Goal: Complete application form: Complete application form

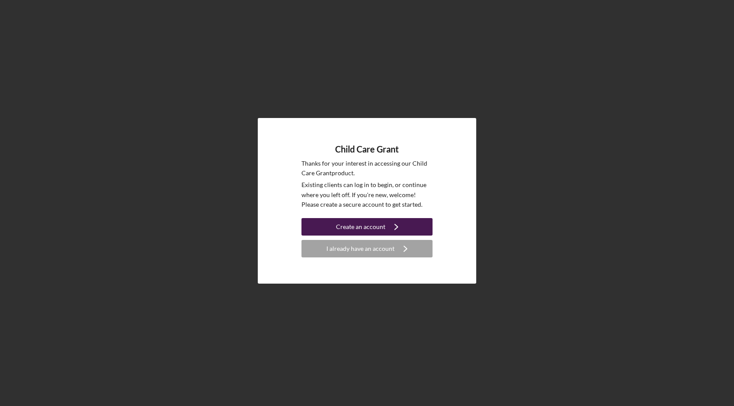
click at [382, 228] on div "Create an account" at bounding box center [360, 226] width 49 height 17
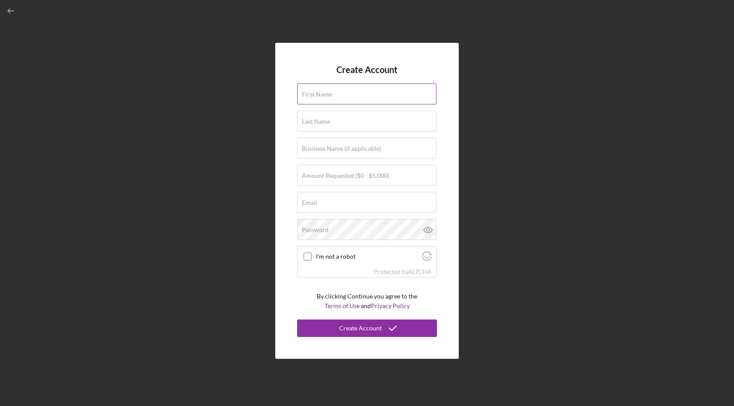
click at [320, 98] on input "First Name" at bounding box center [366, 93] width 139 height 21
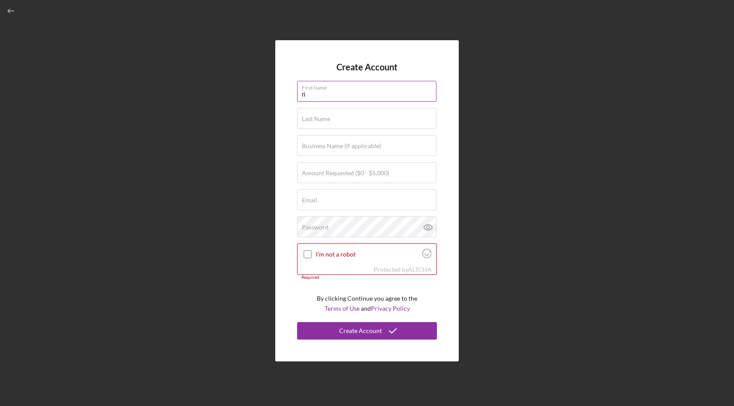
type input "r"
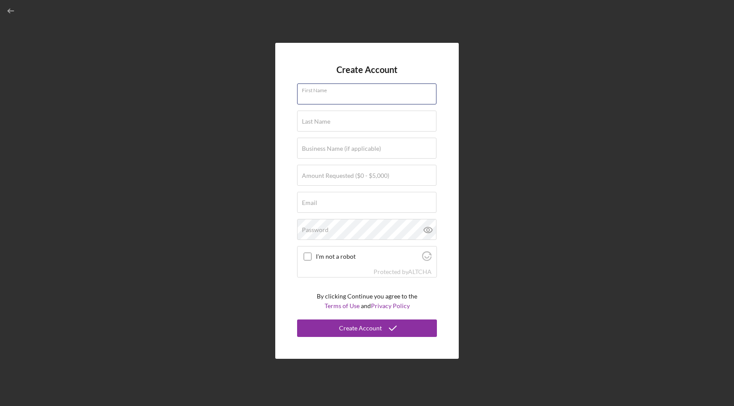
type input "r"
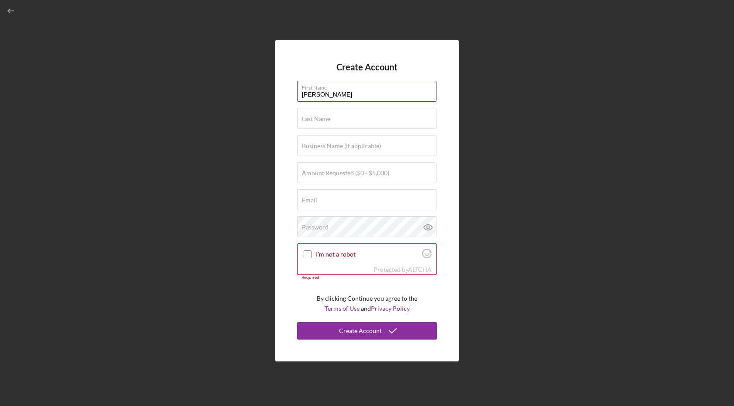
type input "[PERSON_NAME]"
type input "Lux"
click at [317, 141] on div "Business Name (if applicable)" at bounding box center [367, 146] width 140 height 22
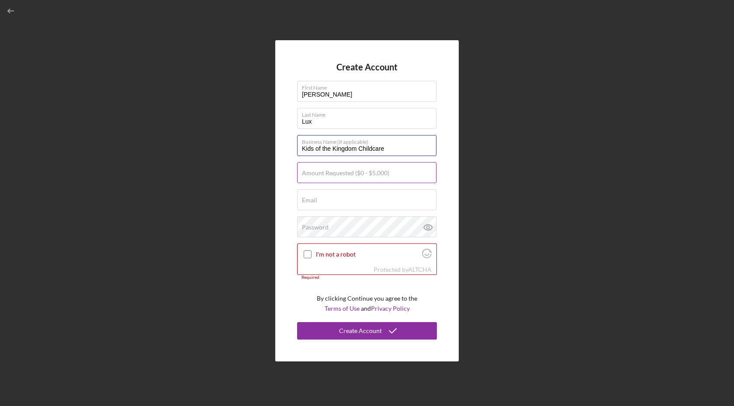
type input "Kids of the Kingdom Childcare"
click at [333, 170] on div "Amount Requested ($0 - $5,000)" at bounding box center [367, 173] width 140 height 22
type input "$5,000"
click at [328, 197] on div "Email Required" at bounding box center [367, 200] width 140 height 22
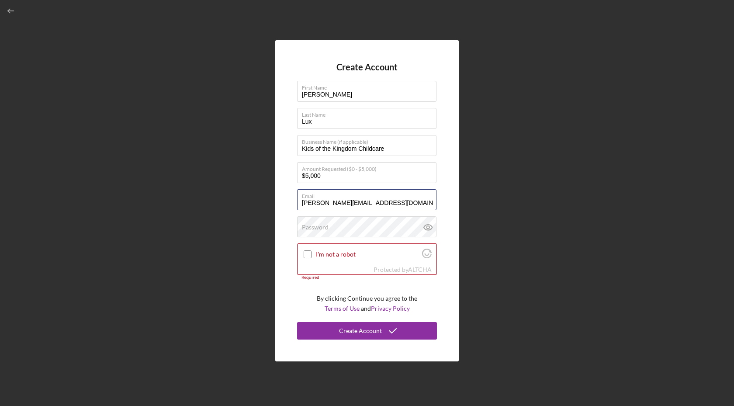
type input "[PERSON_NAME][EMAIL_ADDRESS][DOMAIN_NAME]"
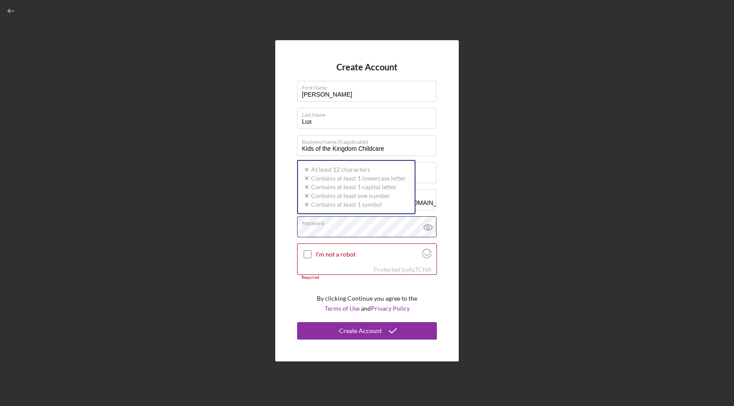
click at [295, 229] on div "Create Account First Name [PERSON_NAME] Last Name Lux Business Name (if applica…" at bounding box center [367, 200] width 184 height 321
click at [306, 256] on input "I'm not a robot" at bounding box center [308, 254] width 8 height 8
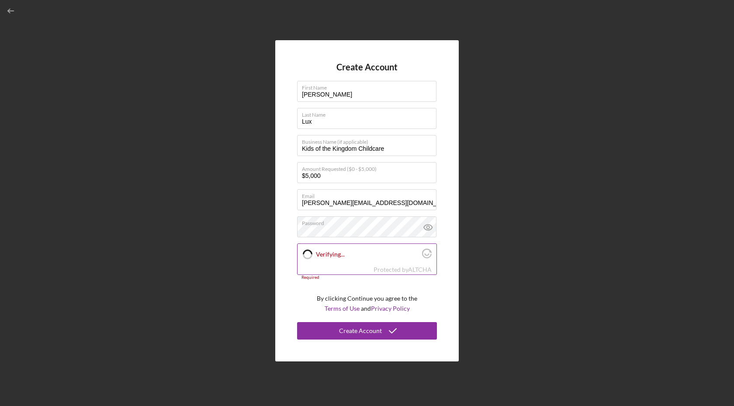
checkbox input "true"
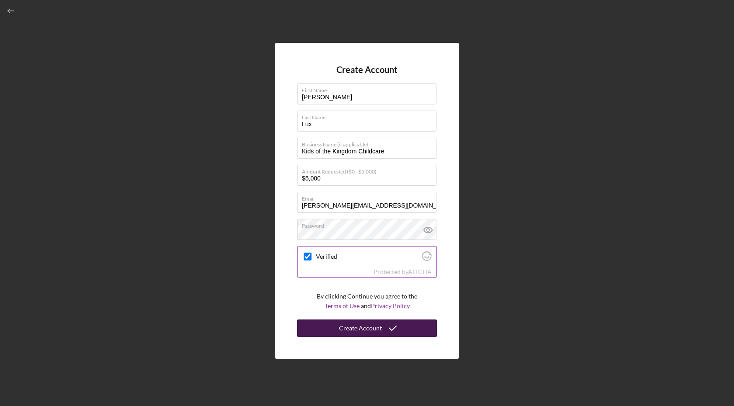
click at [326, 324] on button "Create Account" at bounding box center [367, 328] width 140 height 17
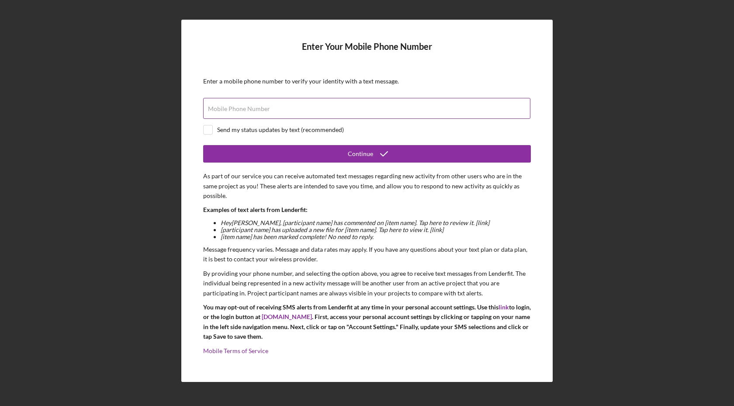
click at [285, 110] on input "Mobile Phone Number" at bounding box center [366, 108] width 327 height 21
type input "[PHONE_NUMBER]"
click at [207, 129] on input "checkbox" at bounding box center [208, 129] width 9 height 9
checkbox input "true"
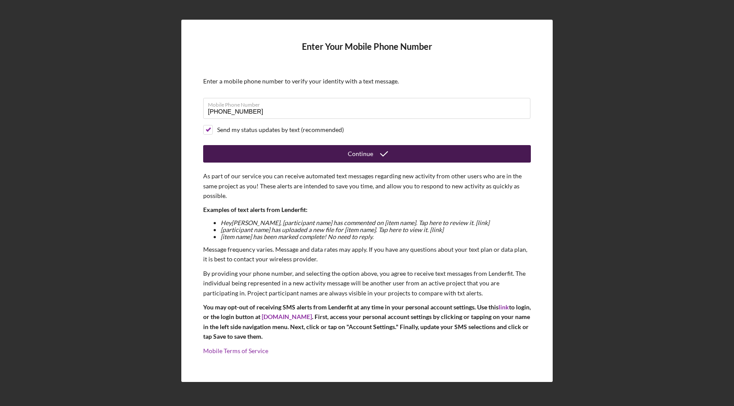
click at [321, 158] on button "Continue" at bounding box center [367, 153] width 328 height 17
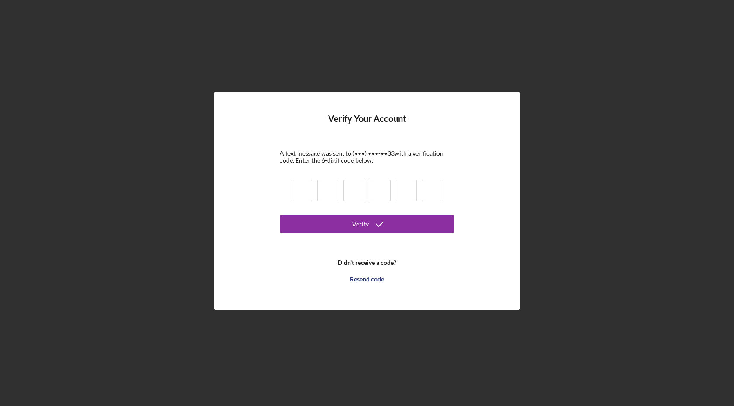
click at [301, 191] on input at bounding box center [301, 191] width 21 height 22
type input "0"
type input "3"
type input "9"
type input "3"
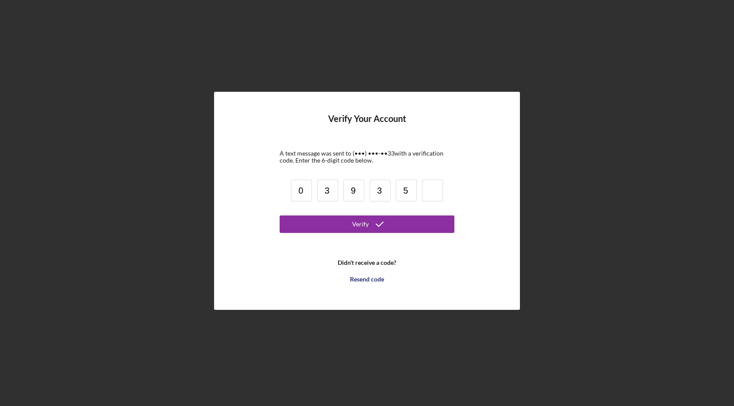
type input "5"
type input "0"
click at [339, 227] on button "Verify" at bounding box center [367, 223] width 175 height 17
drag, startPoint x: 334, startPoint y: 189, endPoint x: 324, endPoint y: 189, distance: 9.2
click at [326, 189] on input "3" at bounding box center [327, 191] width 21 height 22
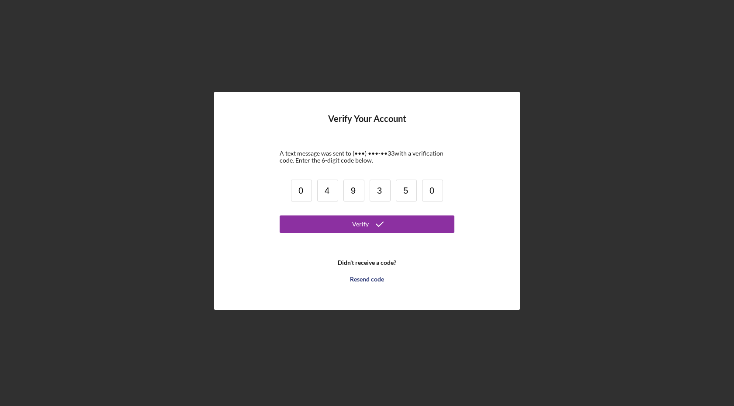
type input "4"
click at [366, 226] on div "Verify" at bounding box center [360, 223] width 17 height 17
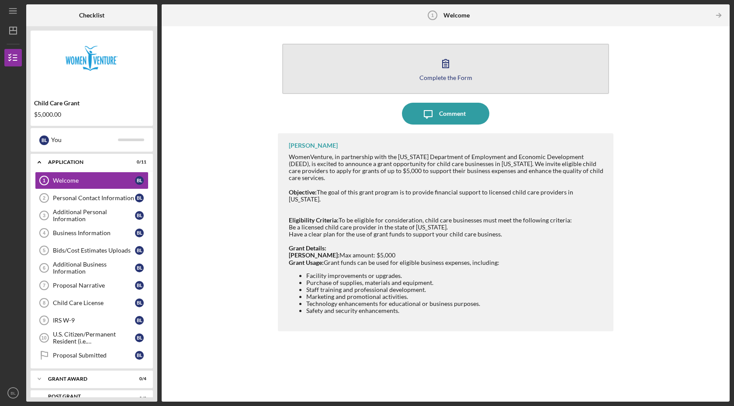
click at [441, 65] on icon "button" at bounding box center [446, 63] width 22 height 22
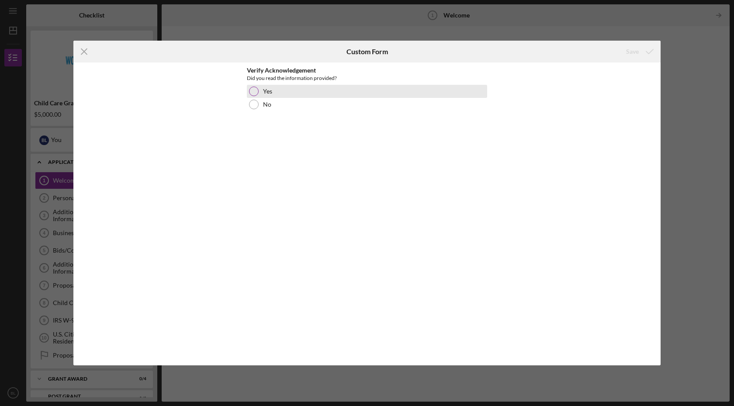
click at [255, 90] on div at bounding box center [254, 92] width 10 height 10
click at [630, 49] on div "Save" at bounding box center [632, 51] width 13 height 17
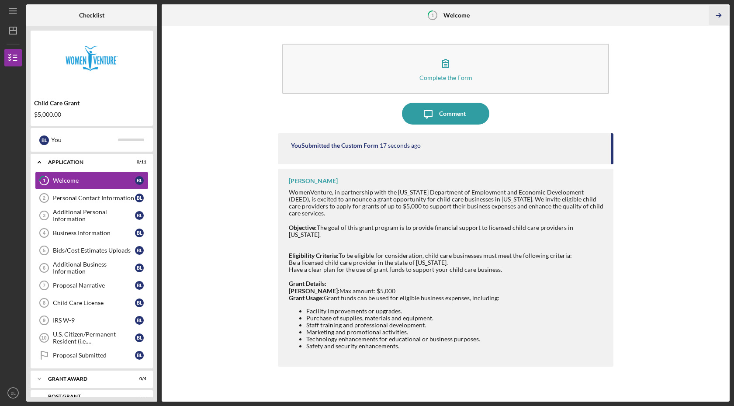
click at [718, 17] on icon "Icon/Table Pagination Arrow" at bounding box center [719, 16] width 20 height 20
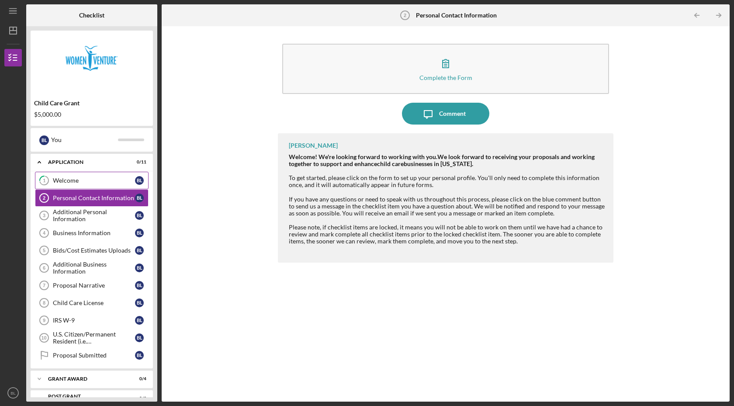
click at [90, 181] on div "Welcome" at bounding box center [94, 180] width 82 height 7
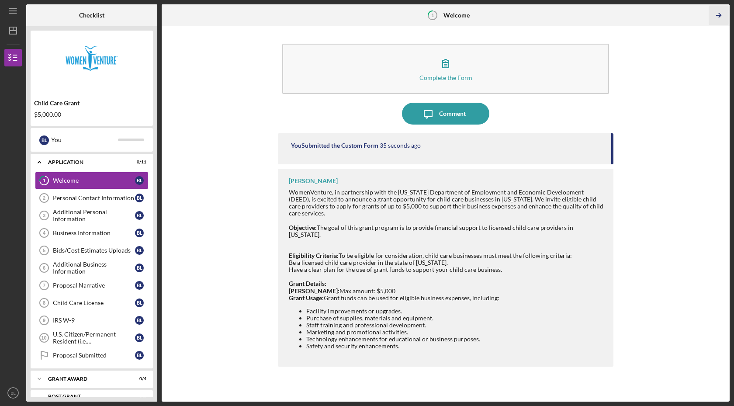
click at [719, 14] on polyline "button" at bounding box center [720, 16] width 2 height 4
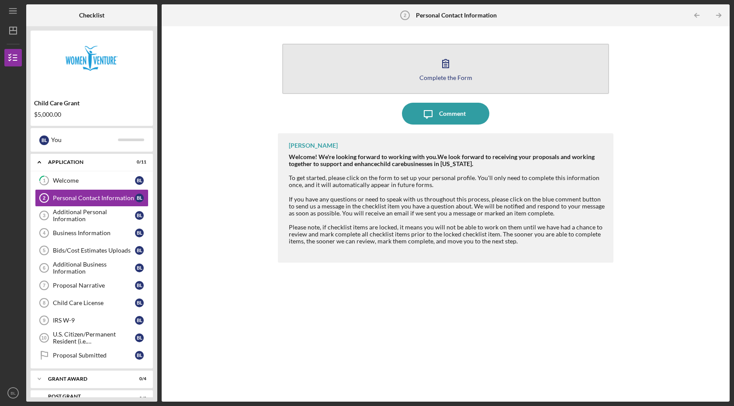
click at [445, 63] on icon "button" at bounding box center [446, 63] width 6 height 8
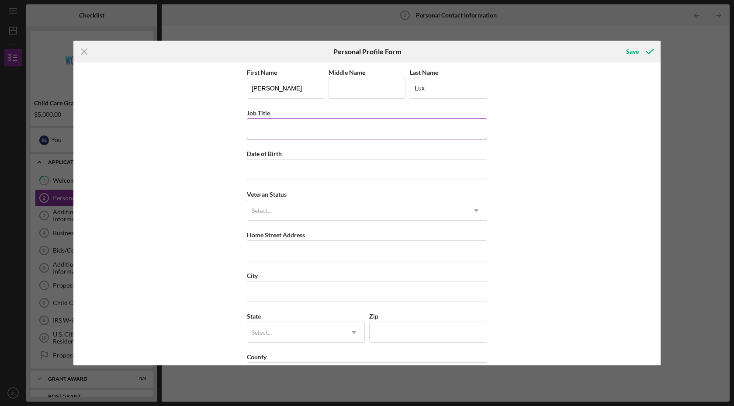
click at [309, 127] on input "Job Title" at bounding box center [367, 128] width 240 height 21
type input "[DEMOGRAPHIC_DATA] Administrator"
click at [287, 172] on input "Date of Birth" at bounding box center [367, 169] width 240 height 21
type input "[DATE]"
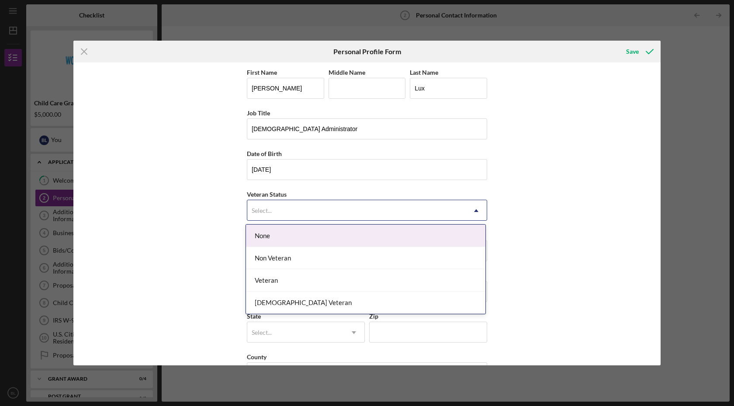
click at [476, 213] on icon "Icon/Dropdown Arrow" at bounding box center [476, 210] width 21 height 21
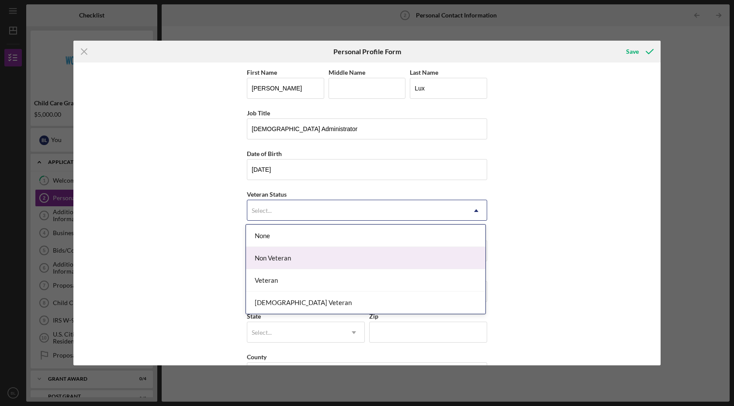
click at [293, 261] on div "Non Veteran" at bounding box center [366, 258] width 240 height 22
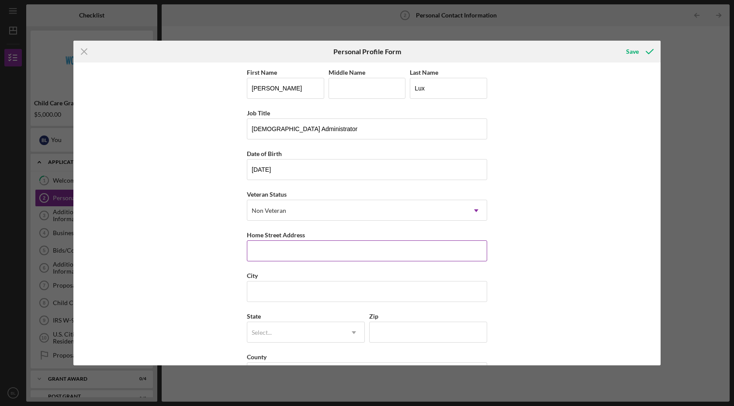
click at [303, 249] on input "Home Street Address" at bounding box center [367, 250] width 240 height 21
type input "[STREET_ADDRESS]"
type input "[GEOGRAPHIC_DATA]"
type input "MN"
click at [406, 330] on input "Zip" at bounding box center [428, 332] width 118 height 21
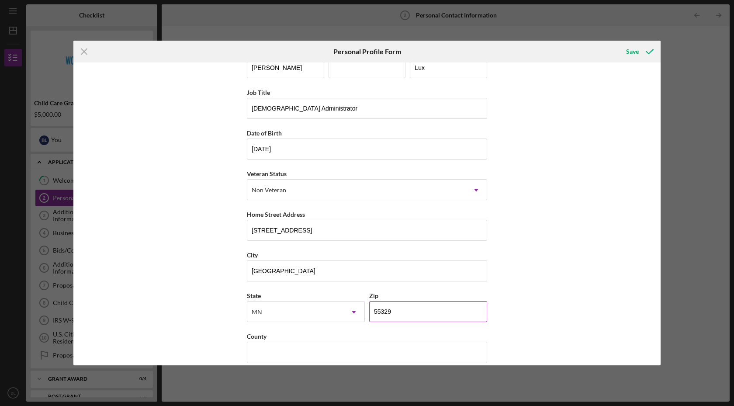
scroll to position [31, 0]
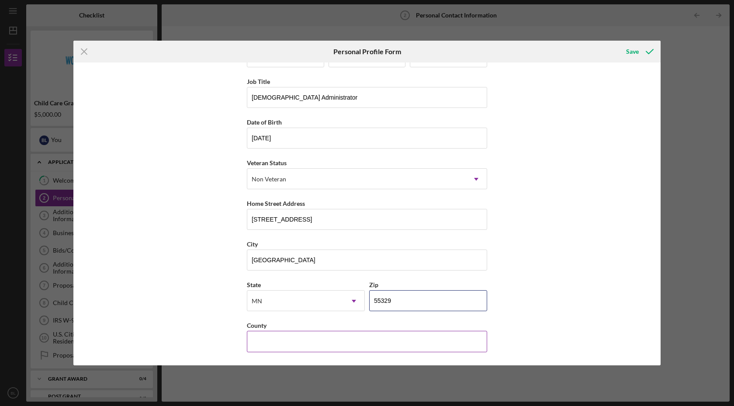
type input "55329"
click at [295, 342] on input "County" at bounding box center [367, 341] width 240 height 21
type input "[PERSON_NAME]"
click at [631, 54] on div "Save" at bounding box center [632, 51] width 13 height 17
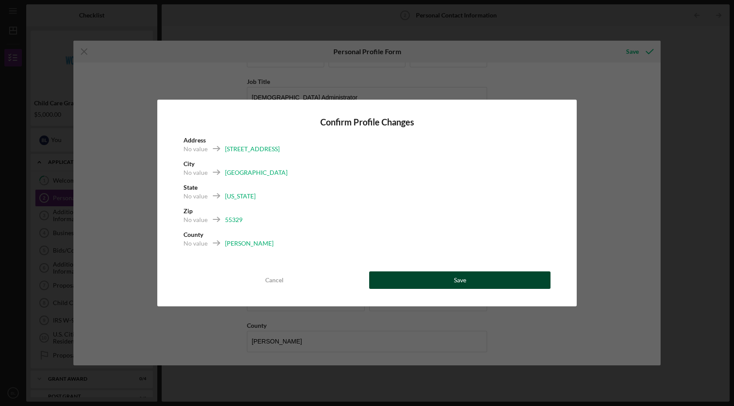
click at [441, 282] on button "Save" at bounding box center [459, 279] width 181 height 17
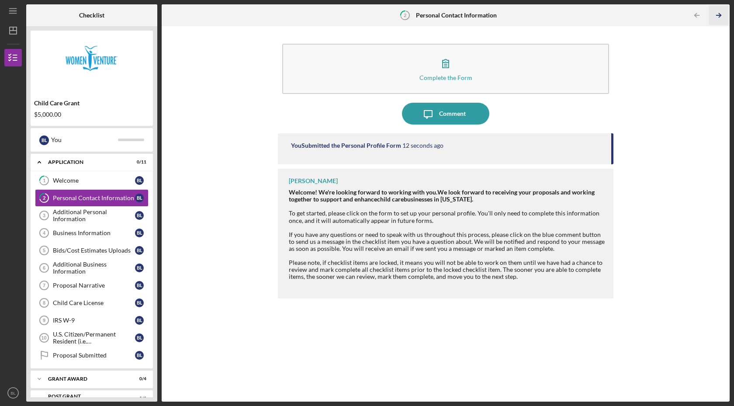
click at [722, 14] on icon "Icon/Table Pagination Arrow" at bounding box center [719, 16] width 20 height 20
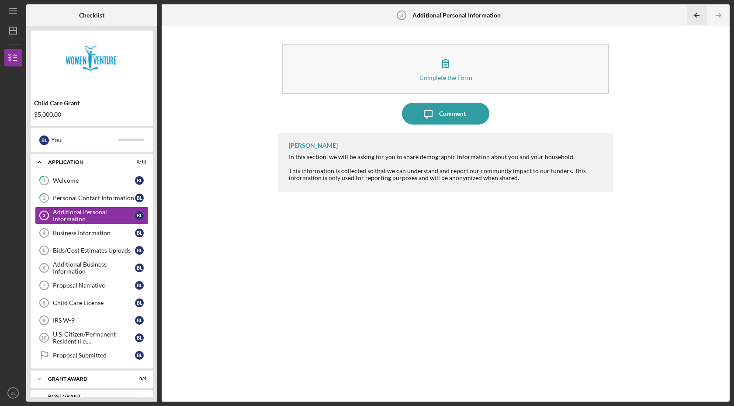
click at [698, 15] on icon "Icon/Table Pagination Arrow" at bounding box center [697, 16] width 20 height 20
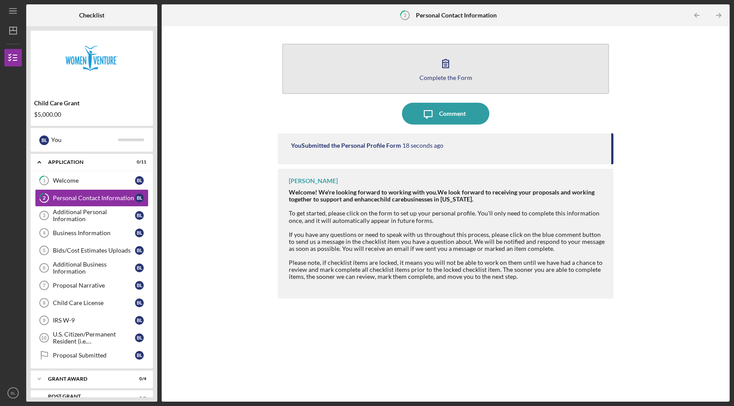
click at [440, 62] on icon "button" at bounding box center [446, 63] width 22 height 22
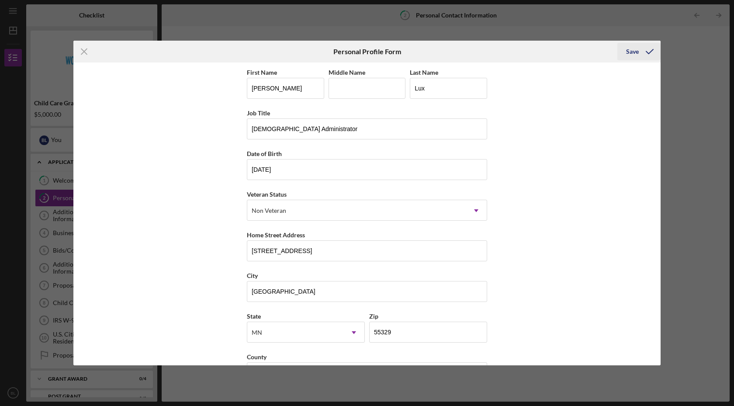
click at [635, 52] on div "Save" at bounding box center [632, 51] width 13 height 17
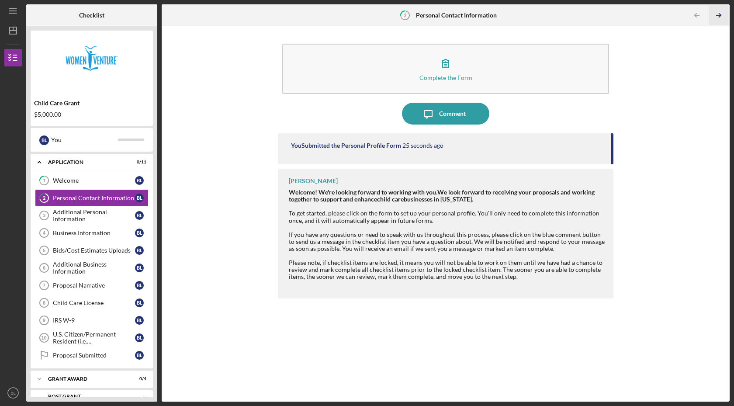
click at [722, 15] on icon "Icon/Table Pagination Arrow" at bounding box center [719, 16] width 20 height 20
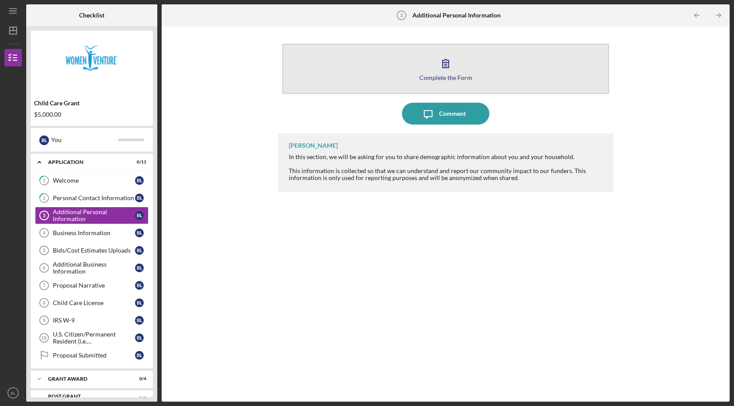
click at [445, 64] on icon "button" at bounding box center [446, 63] width 22 height 22
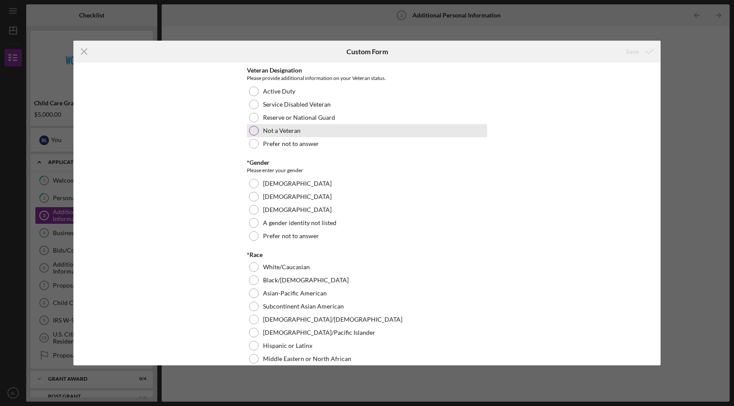
click at [254, 131] on div at bounding box center [254, 131] width 10 height 10
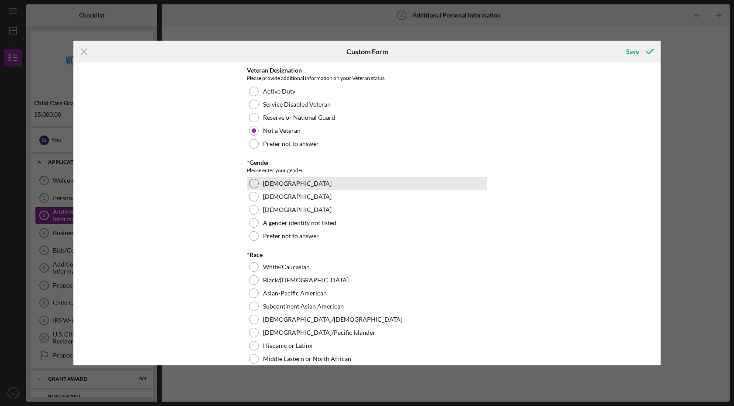
click at [254, 183] on div at bounding box center [254, 184] width 10 height 10
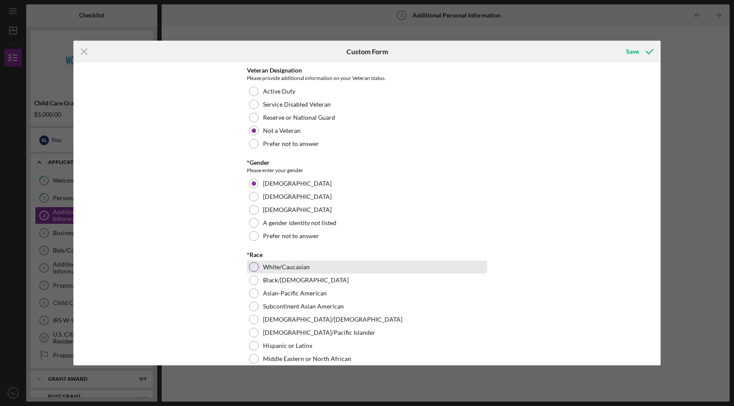
click at [255, 270] on div at bounding box center [254, 267] width 10 height 10
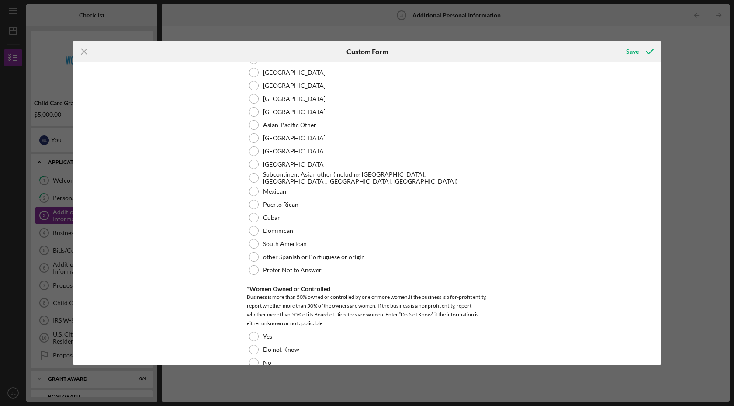
scroll to position [437, 0]
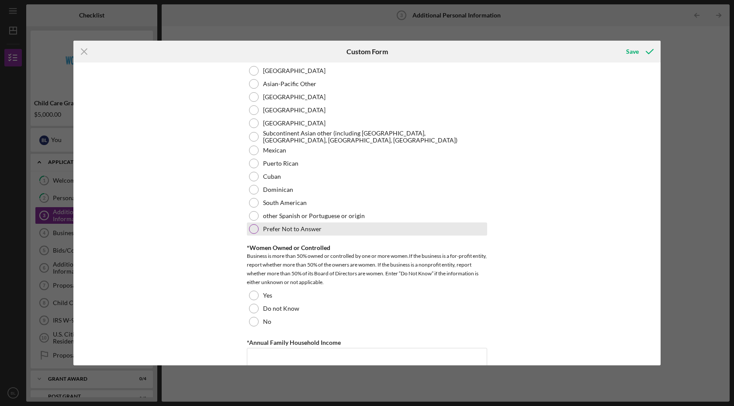
click at [256, 230] on div at bounding box center [254, 229] width 10 height 10
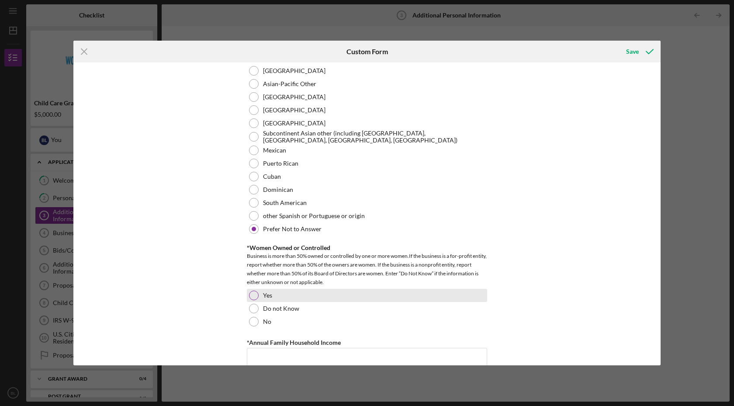
click at [251, 296] on div at bounding box center [254, 296] width 10 height 10
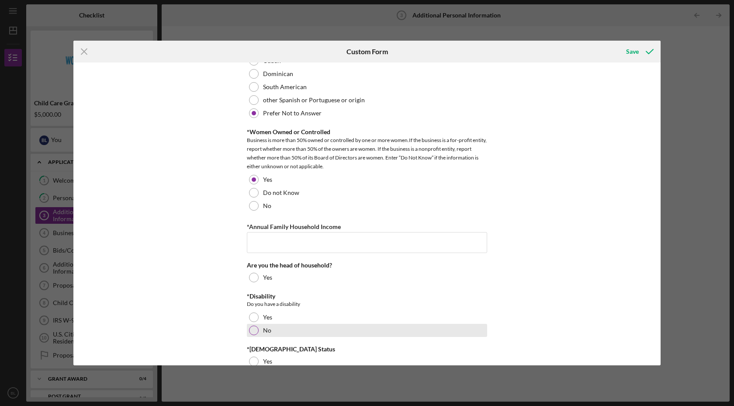
scroll to position [568, 0]
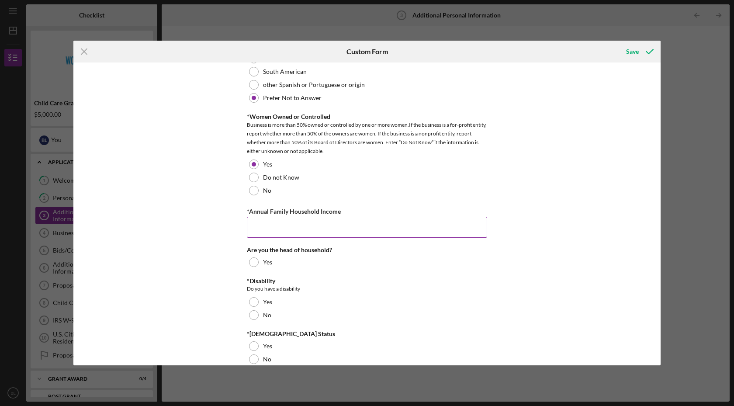
click at [269, 227] on input "*Annual Family Household Income" at bounding box center [367, 227] width 240 height 21
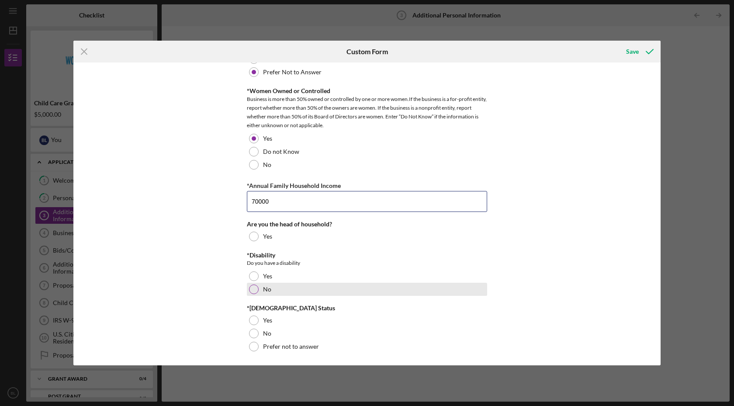
type input "70000"
click at [254, 288] on div at bounding box center [254, 290] width 10 height 10
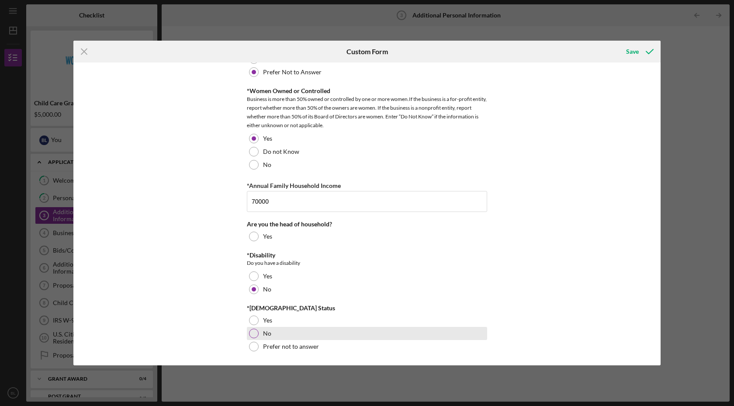
click at [253, 333] on div at bounding box center [254, 334] width 10 height 10
click at [650, 54] on icon "submit" at bounding box center [650, 52] width 22 height 22
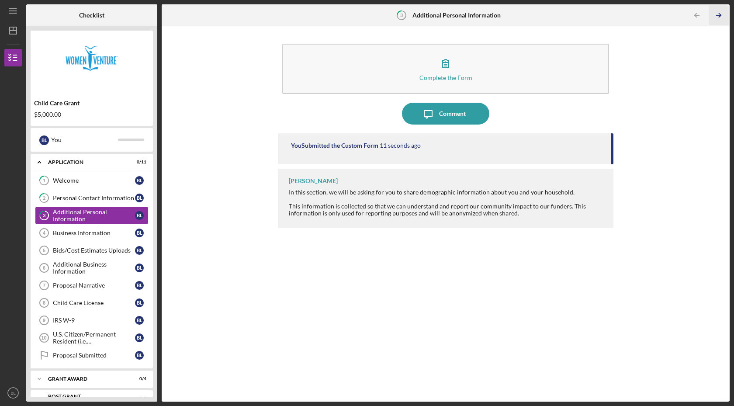
click at [716, 14] on icon "Icon/Table Pagination Arrow" at bounding box center [719, 16] width 20 height 20
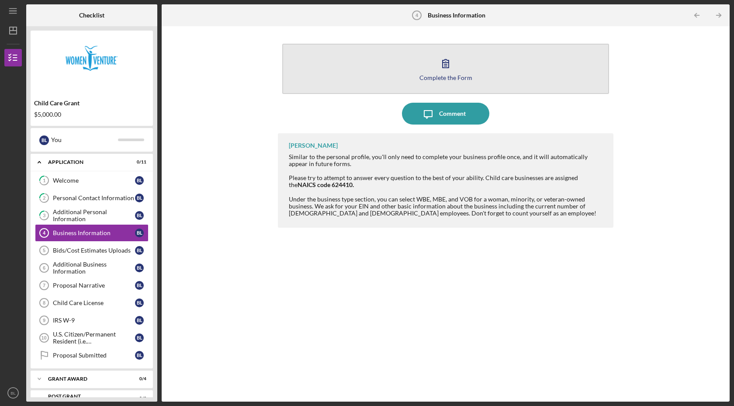
click at [445, 66] on icon "button" at bounding box center [446, 63] width 6 height 8
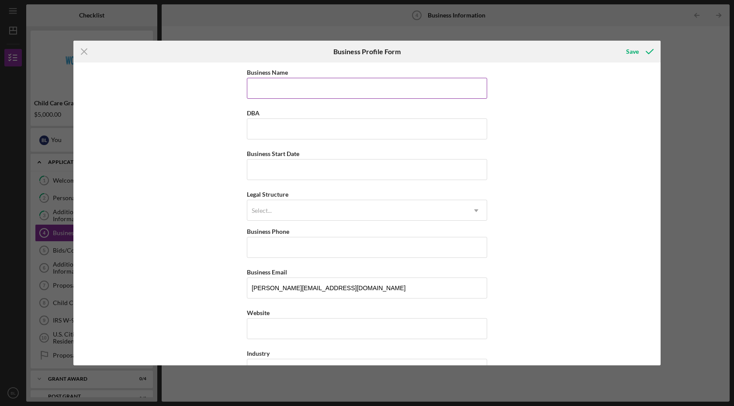
click at [320, 90] on input "Business Name" at bounding box center [367, 88] width 240 height 21
type input "Kids of the Kingdom Childcare: [DEMOGRAPHIC_DATA]"
click at [302, 129] on input "DBA" at bounding box center [367, 128] width 240 height 21
type input "Kids of the Kingdom"
click at [291, 166] on input "Business Start Date" at bounding box center [367, 169] width 240 height 21
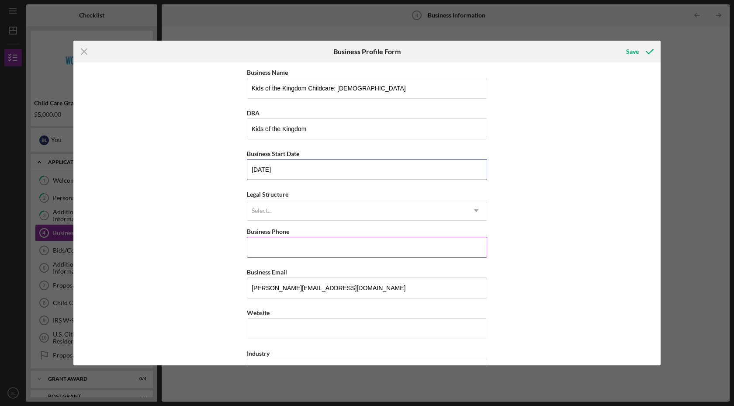
type input "[DATE]"
click at [286, 249] on input "Business Phone" at bounding box center [367, 247] width 240 height 21
type input "[PHONE_NUMBER]"
drag, startPoint x: 320, startPoint y: 290, endPoint x: 239, endPoint y: 284, distance: 81.9
click at [239, 284] on div "Business Name Kids of the Kingdom Childcare: [DEMOGRAPHIC_DATA] DBA Kids of the…" at bounding box center [366, 214] width 587 height 303
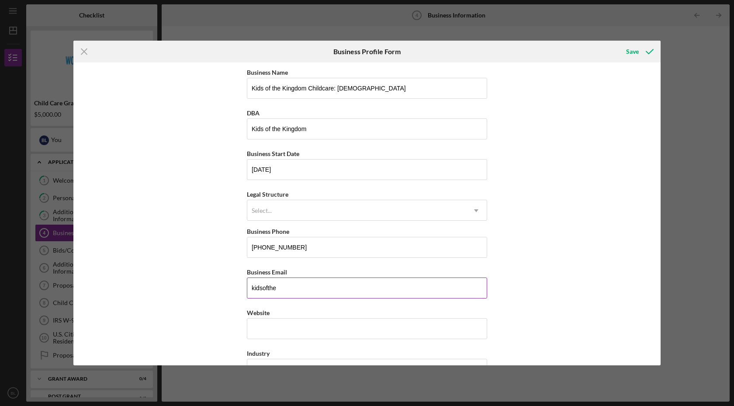
type input "[EMAIL_ADDRESS][DOMAIN_NAME]"
click at [281, 332] on input "Website" at bounding box center [367, 328] width 240 height 21
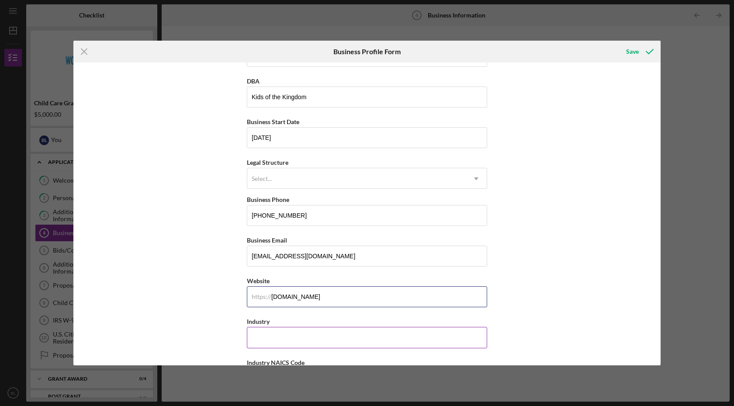
scroll to position [87, 0]
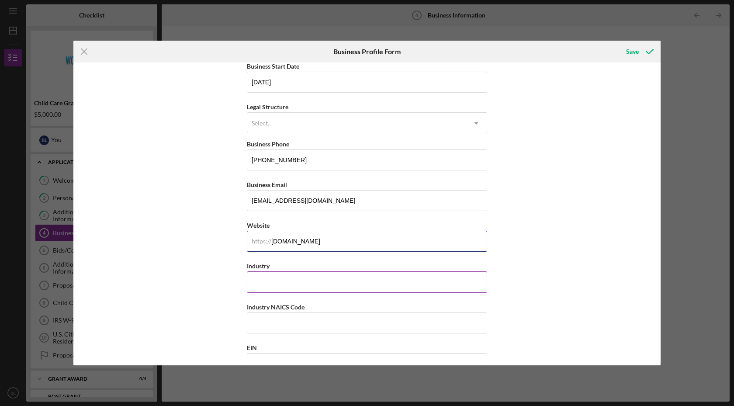
type input "[DOMAIN_NAME]"
click at [271, 281] on input "Industry" at bounding box center [367, 281] width 240 height 21
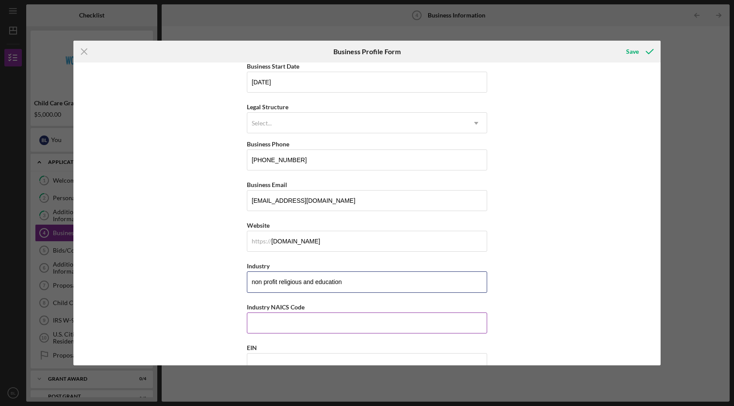
type input "non profit religious and education"
click at [269, 325] on input "Industry NAICS Code" at bounding box center [367, 323] width 240 height 21
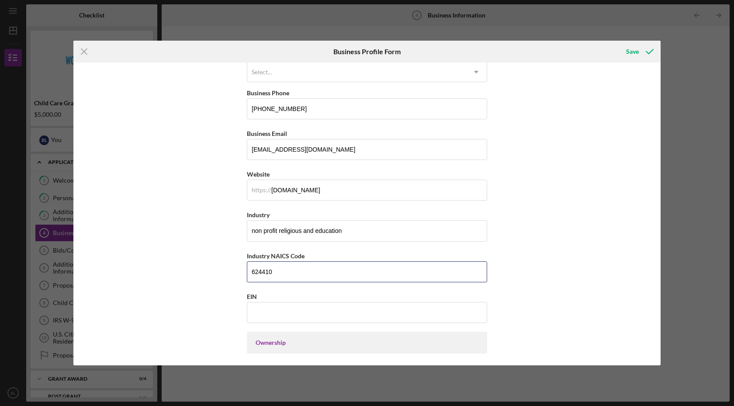
scroll to position [175, 0]
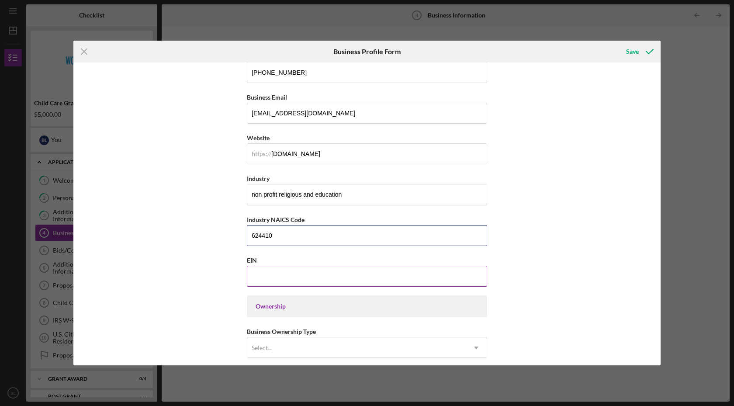
type input "624410"
click at [256, 279] on input "EIN" at bounding box center [367, 276] width 240 height 21
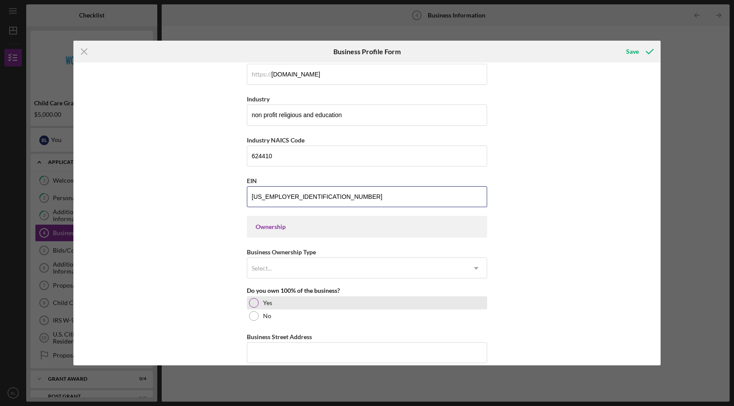
scroll to position [262, 0]
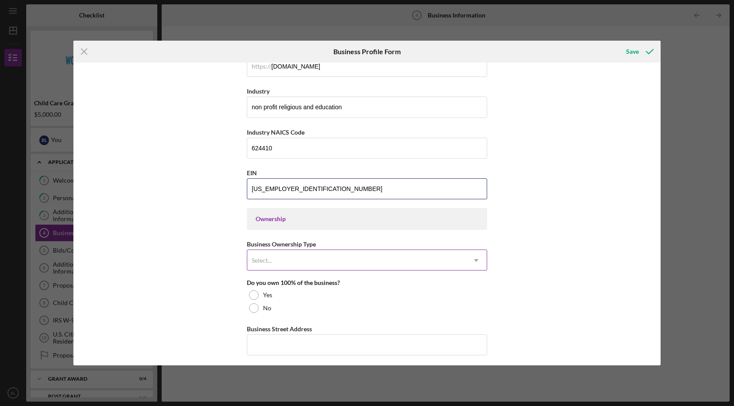
type input "[US_EMPLOYER_IDENTIFICATION_NUMBER]"
click at [474, 263] on icon "Icon/Dropdown Arrow" at bounding box center [476, 260] width 21 height 21
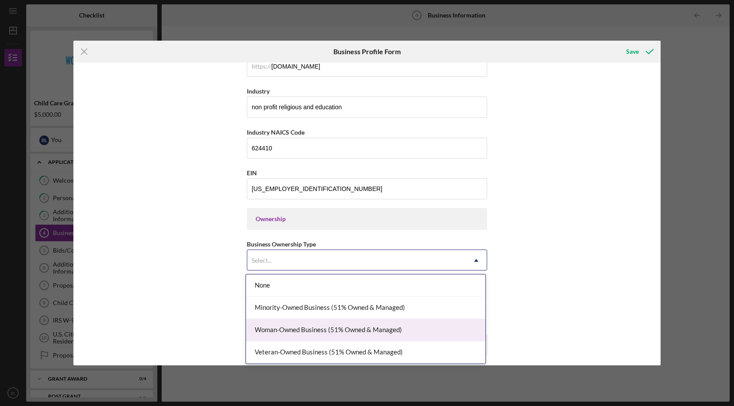
click at [399, 329] on div "Woman-Owned Business (51% Owned & Managed)" at bounding box center [366, 330] width 240 height 22
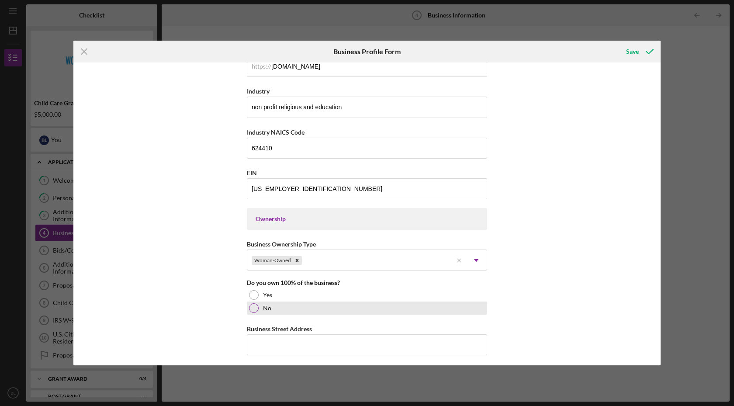
click at [255, 310] on div at bounding box center [254, 308] width 10 height 10
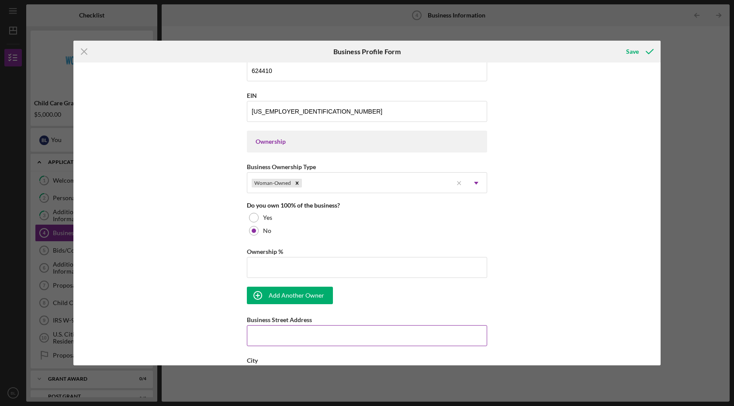
scroll to position [350, 0]
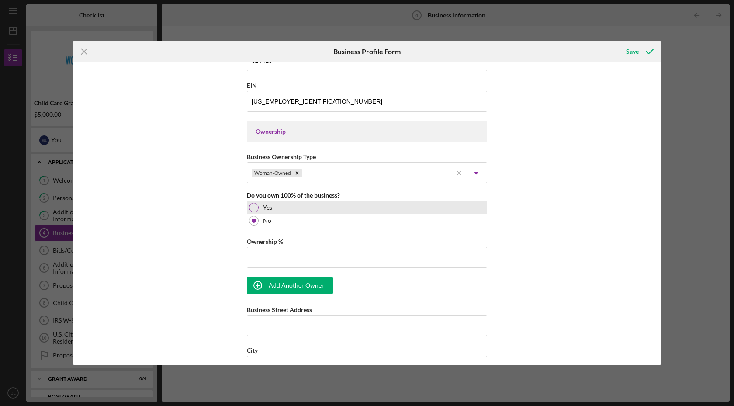
click at [252, 208] on div at bounding box center [254, 208] width 10 height 10
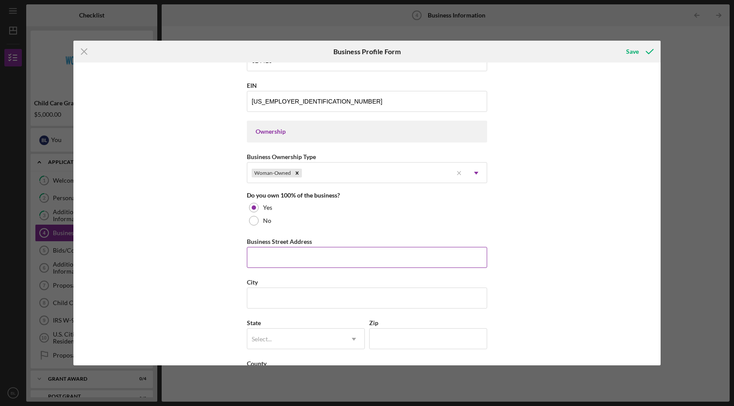
click at [340, 254] on input "Business Street Address" at bounding box center [367, 257] width 240 height 21
type input "[STREET_ADDRESS][PERSON_NAME]"
type input "Litchfield"
type input "55355"
type input "MN"
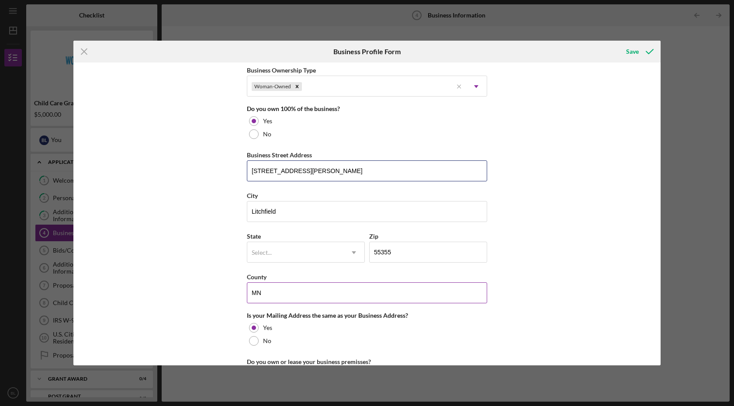
scroll to position [437, 0]
click at [354, 253] on icon "Icon/Dropdown Arrow" at bounding box center [354, 251] width 21 height 21
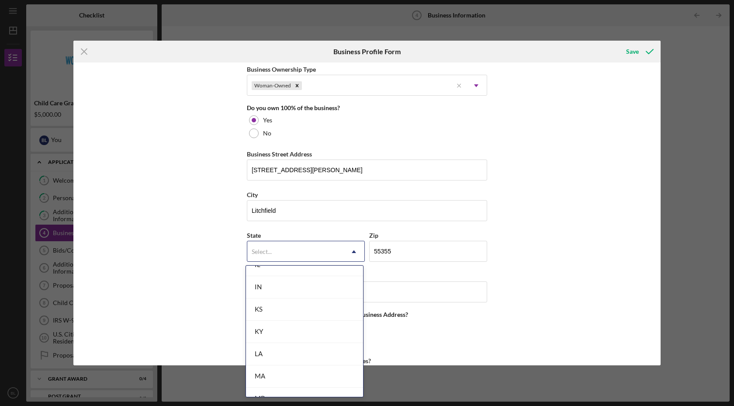
scroll to position [699, 0]
click at [317, 331] on div "MN" at bounding box center [304, 335] width 117 height 22
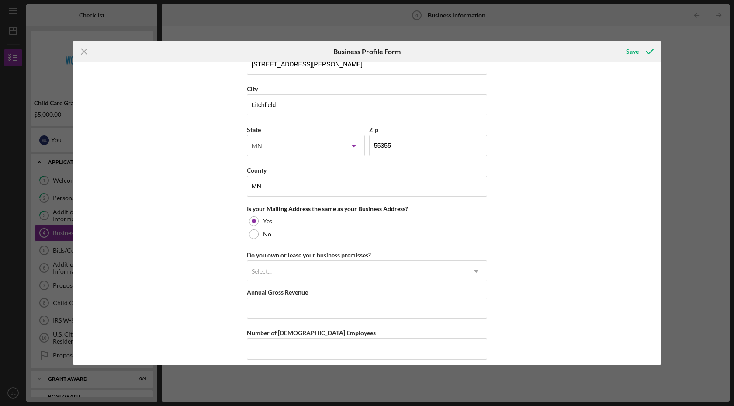
scroll to position [568, 0]
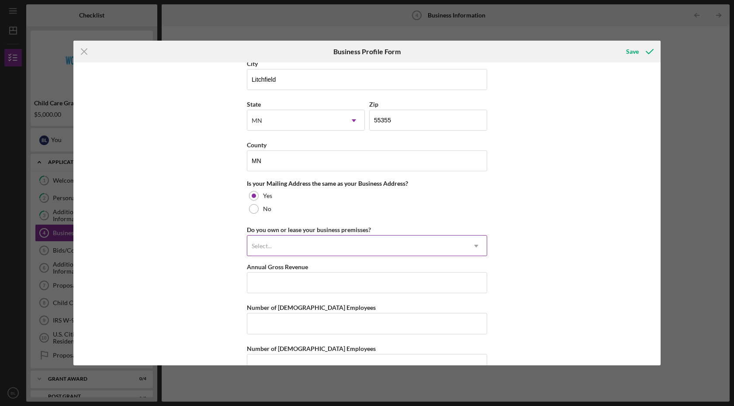
click at [474, 247] on use at bounding box center [476, 246] width 4 height 3
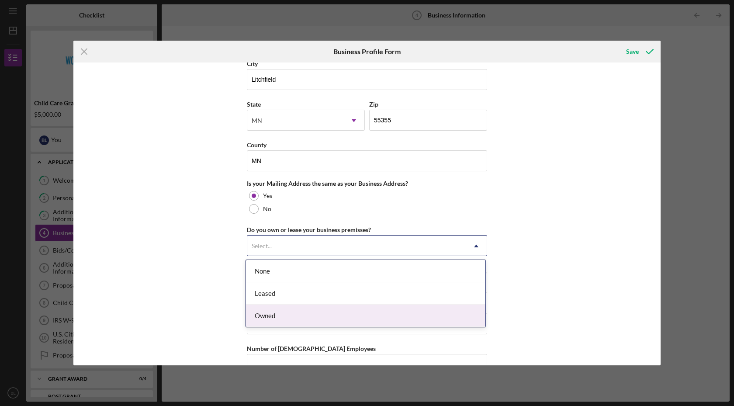
click at [344, 315] on div "Owned" at bounding box center [366, 316] width 240 height 22
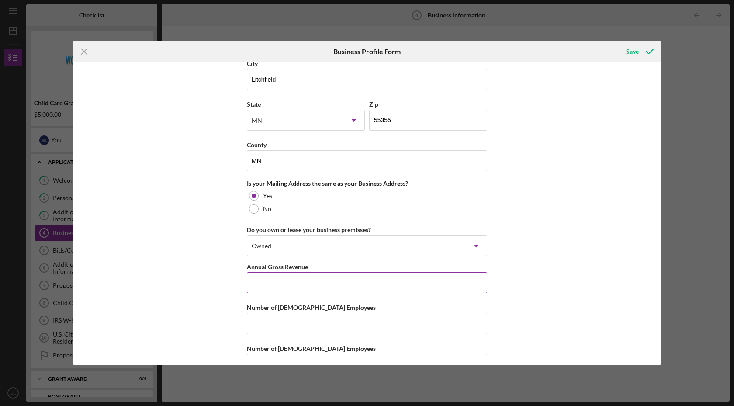
click at [307, 282] on input "Annual Gross Revenue" at bounding box center [367, 282] width 240 height 21
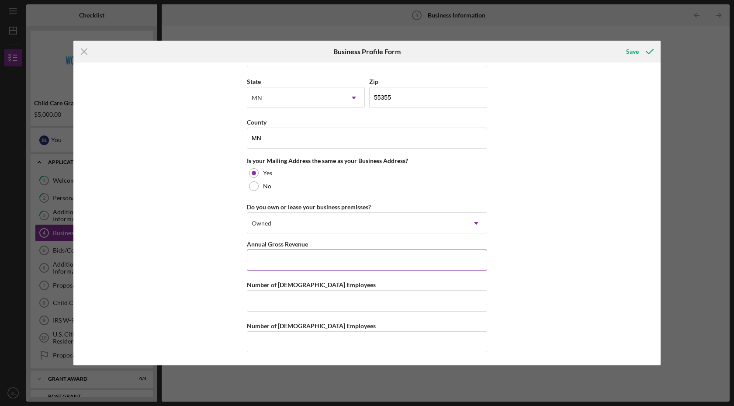
click at [274, 257] on input "Annual Gross Revenue" at bounding box center [367, 260] width 240 height 21
type input "$590,000"
click at [277, 299] on input "Number of [DEMOGRAPHIC_DATA] Employees" at bounding box center [367, 300] width 240 height 21
type input "13"
click at [269, 345] on input "Number of [DEMOGRAPHIC_DATA] Employees" at bounding box center [367, 341] width 240 height 21
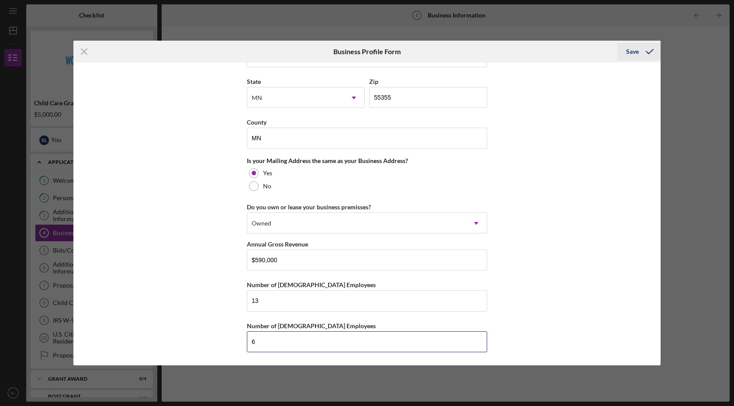
type input "6"
click at [636, 52] on div "Save" at bounding box center [632, 51] width 13 height 17
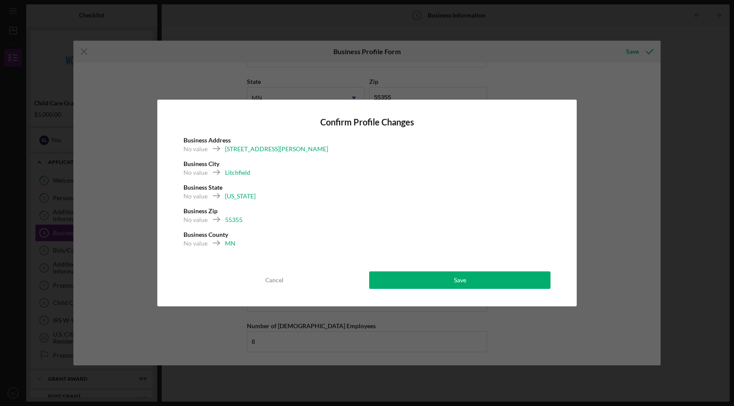
click at [243, 149] on div "[STREET_ADDRESS][PERSON_NAME]" at bounding box center [276, 149] width 103 height 9
click at [432, 285] on button "Save" at bounding box center [459, 279] width 181 height 17
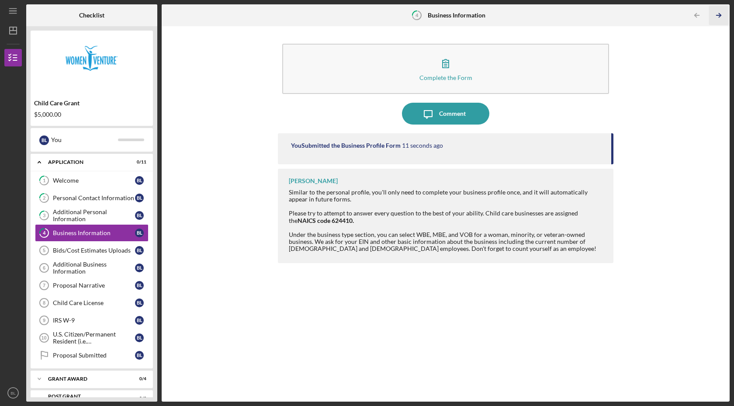
click at [720, 18] on icon "Icon/Table Pagination Arrow" at bounding box center [719, 16] width 20 height 20
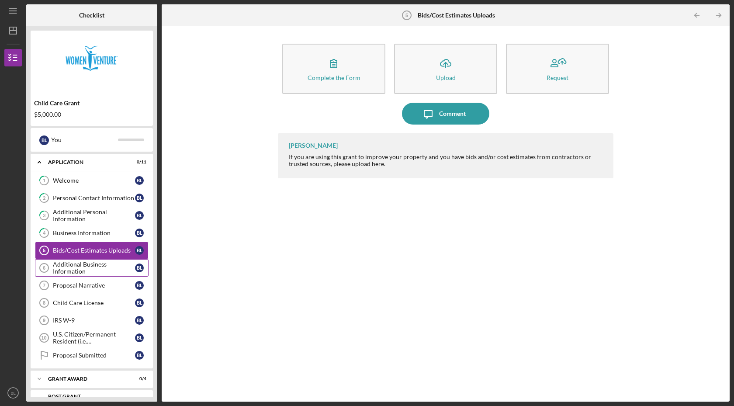
click at [96, 264] on div "Additional Business Information" at bounding box center [94, 268] width 82 height 14
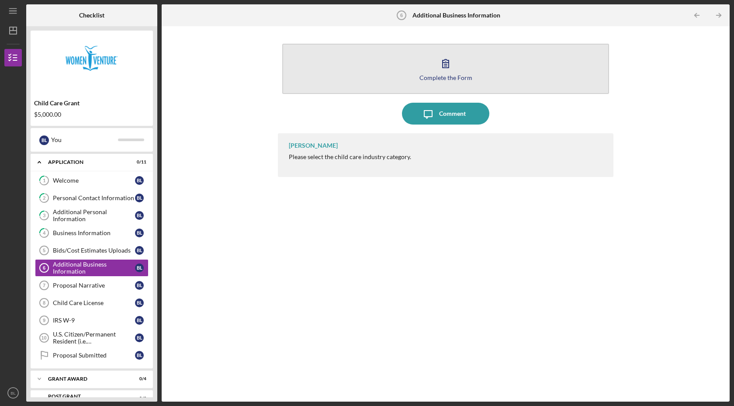
click at [445, 66] on icon "button" at bounding box center [446, 63] width 22 height 22
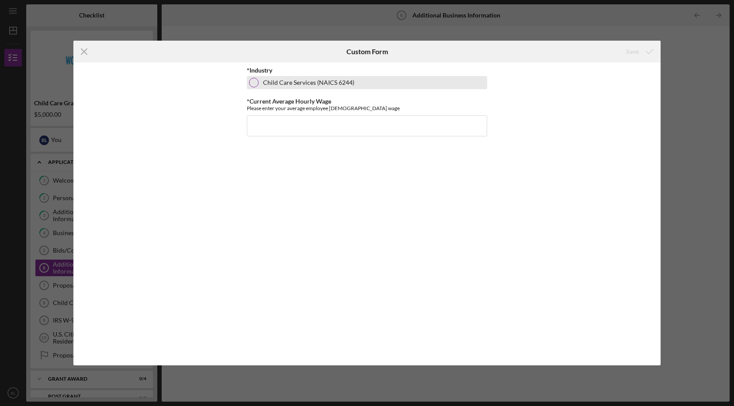
click at [256, 86] on div at bounding box center [254, 83] width 10 height 10
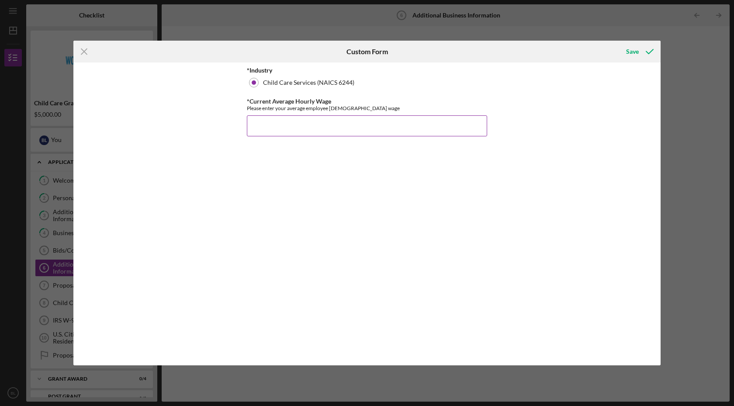
click at [285, 125] on input "*Current Average Hourly Wage" at bounding box center [367, 125] width 240 height 21
click at [300, 121] on input "*Current Average Hourly Wage" at bounding box center [367, 125] width 240 height 21
type input "$17.71"
click at [629, 49] on div "Save" at bounding box center [632, 51] width 13 height 17
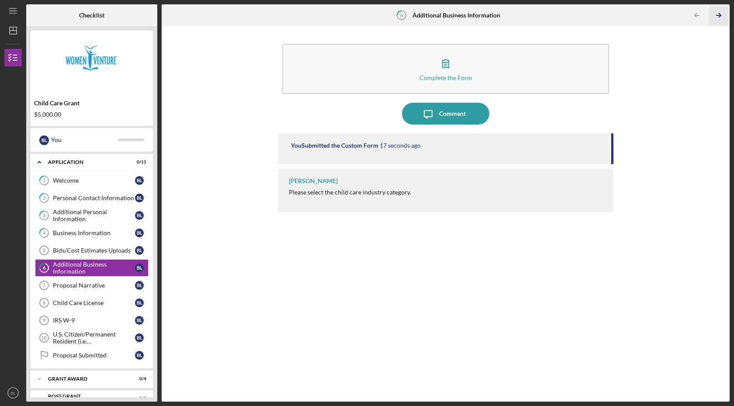
click at [717, 15] on line "button" at bounding box center [719, 15] width 4 height 0
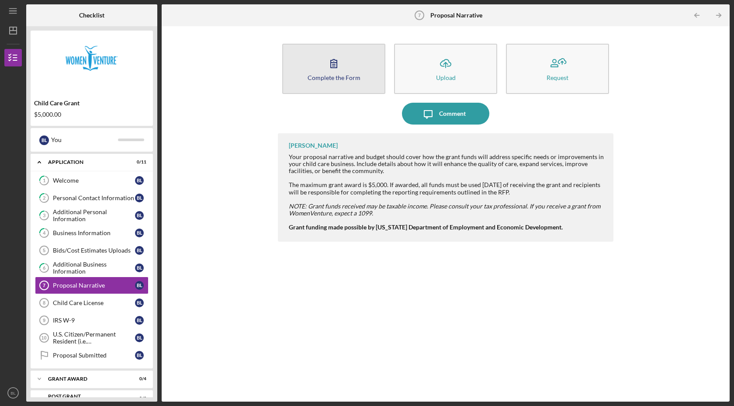
click at [349, 73] on button "Complete the Form Form" at bounding box center [333, 69] width 103 height 50
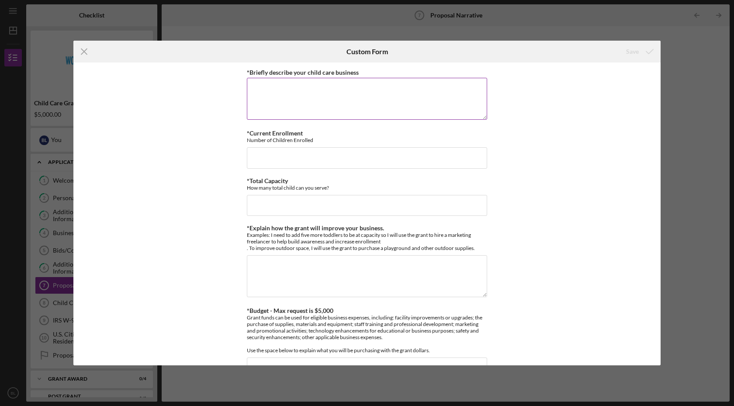
click at [275, 85] on textarea "*Briefly describe your child care business" at bounding box center [367, 99] width 240 height 42
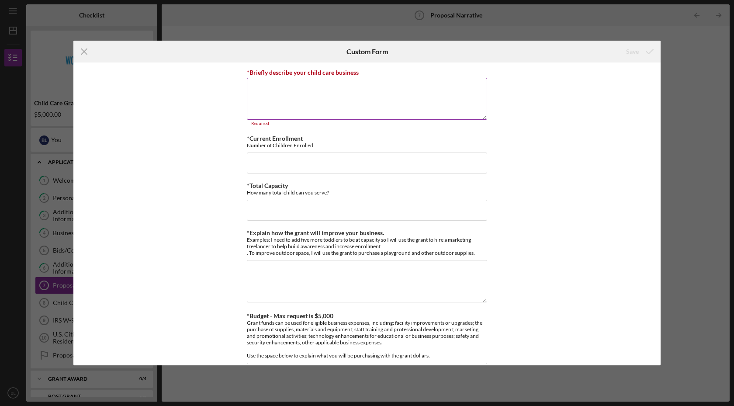
click at [252, 87] on textarea "*Briefly describe your child care business" at bounding box center [367, 99] width 240 height 42
paste textarea "Lore ip dol Sitamet consec 47 adipisci elit seddo ei 80 tempo inc ut lab etdol …"
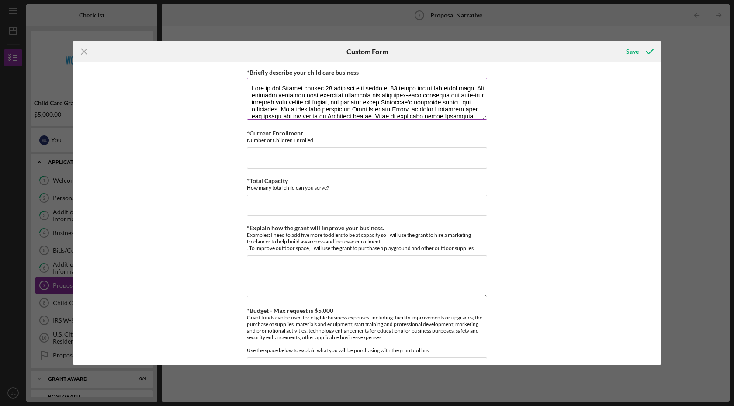
click at [261, 93] on textarea "*Briefly describe your child care business" at bounding box center [367, 99] width 240 height 42
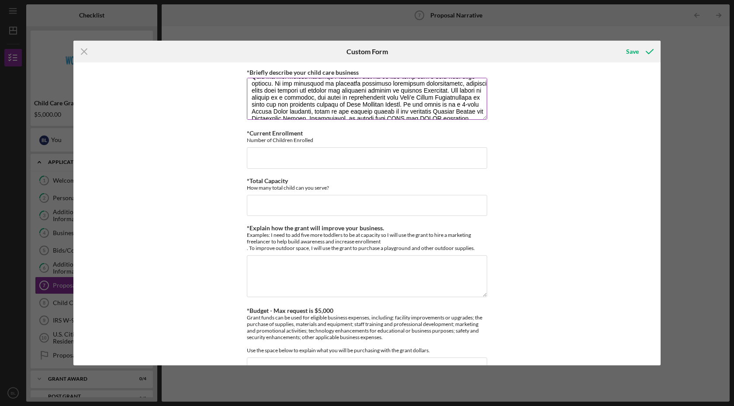
click at [450, 104] on textarea "*Briefly describe your child care business" at bounding box center [367, 99] width 240 height 42
drag, startPoint x: 450, startPoint y: 104, endPoint x: 396, endPoint y: 97, distance: 53.8
click at [396, 97] on textarea "*Briefly describe your child care business" at bounding box center [367, 99] width 240 height 42
click at [293, 89] on textarea "*Briefly describe your child care business" at bounding box center [367, 99] width 240 height 42
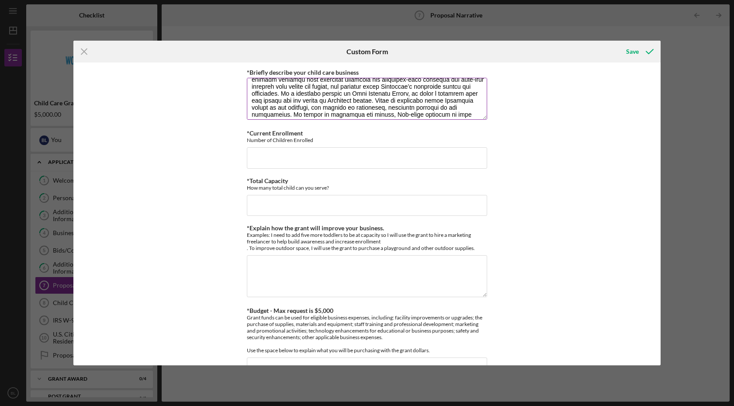
scroll to position [0, 0]
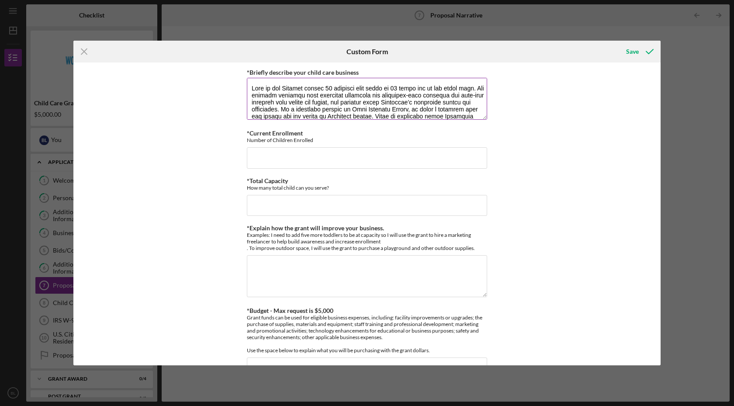
click at [427, 86] on textarea "*Briefly describe your child care business" at bounding box center [367, 99] width 240 height 42
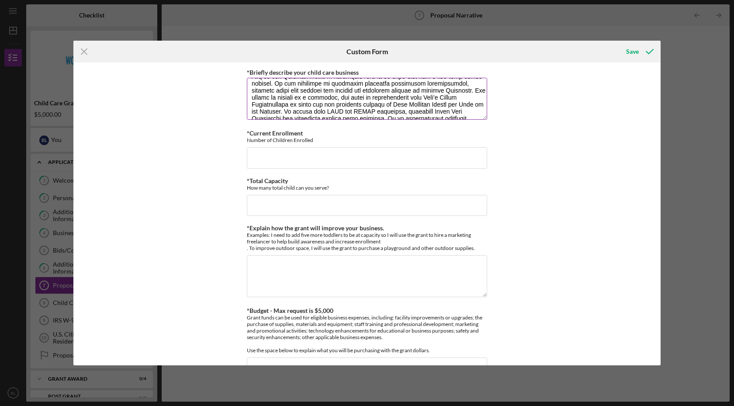
scroll to position [41, 0]
click at [395, 117] on textarea "*Briefly describe your child care business" at bounding box center [367, 99] width 240 height 42
click at [409, 108] on textarea "*Briefly describe your child care business" at bounding box center [367, 99] width 240 height 42
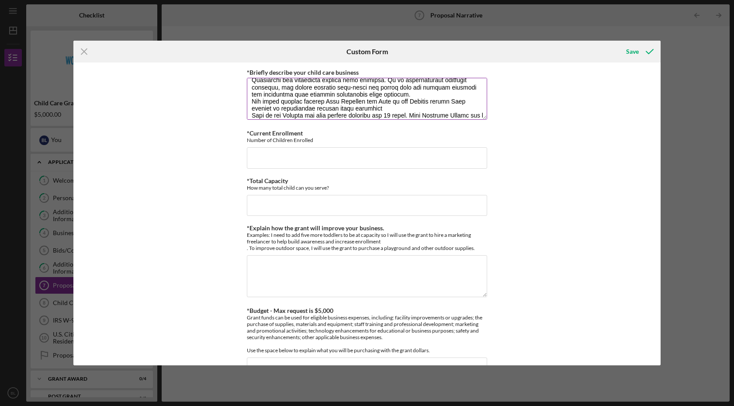
click at [333, 107] on textarea "*Briefly describe your child care business" at bounding box center [367, 99] width 240 height 42
click at [387, 108] on textarea "*Briefly describe your child care business" at bounding box center [367, 99] width 240 height 42
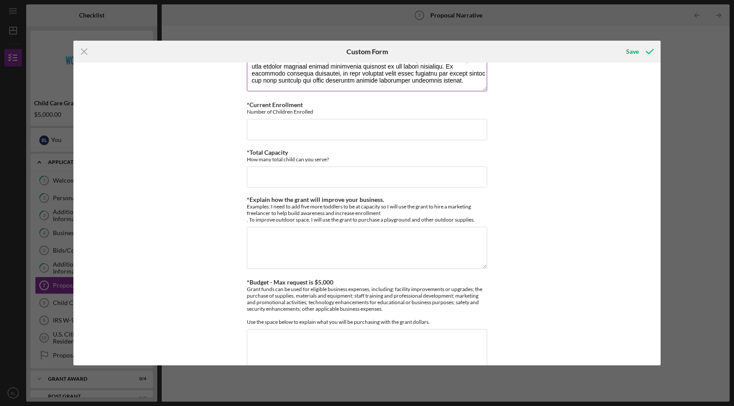
scroll to position [44, 0]
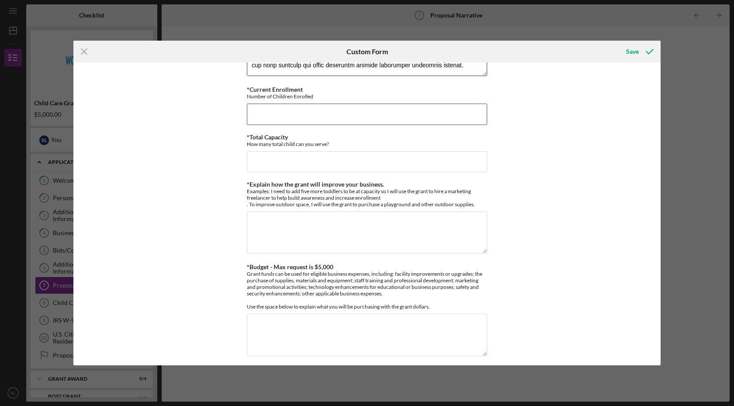
type textarea "Lore ip dol Sitamet consec 93 adipisci el sed doeiu temp. Inc utlabor etdolore …"
click at [272, 112] on input "*Current Enrollment" at bounding box center [367, 114] width 240 height 21
type input "67"
click at [278, 165] on input "*Total Capacity" at bounding box center [367, 161] width 240 height 21
type input "8"
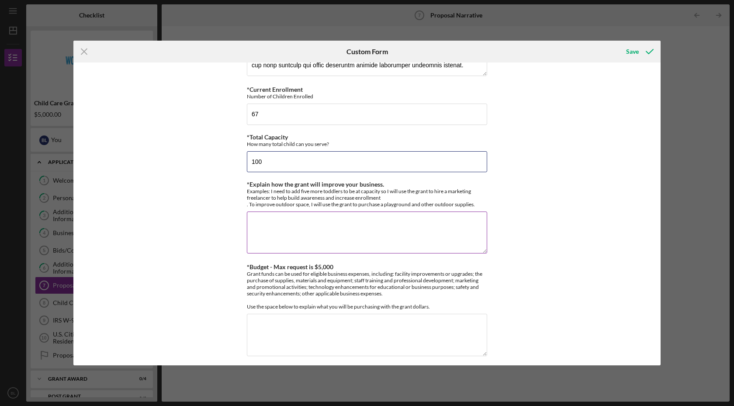
type input "100"
click at [266, 220] on textarea "*Explain how the grant will improve your business." at bounding box center [367, 233] width 240 height 42
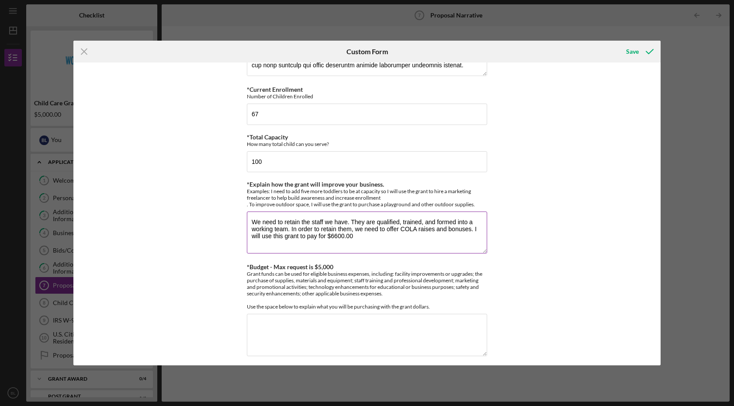
click at [326, 235] on textarea "We need to retain the staff we have. They are qualified, trained, and formed in…" at bounding box center [367, 233] width 240 height 42
click at [413, 235] on textarea "We need to retain the staff we have. They are qualified, trained, and formed in…" at bounding box center [367, 233] width 240 height 42
drag, startPoint x: 466, startPoint y: 237, endPoint x: 474, endPoint y: 231, distance: 10.0
click at [474, 231] on textarea "We need to retain the staff we have. They are qualified, trained, and formed in…" at bounding box center [367, 233] width 240 height 42
click at [468, 238] on textarea "We need to retain the staff we have. They are qualified, trained, and formed in…" at bounding box center [367, 233] width 240 height 42
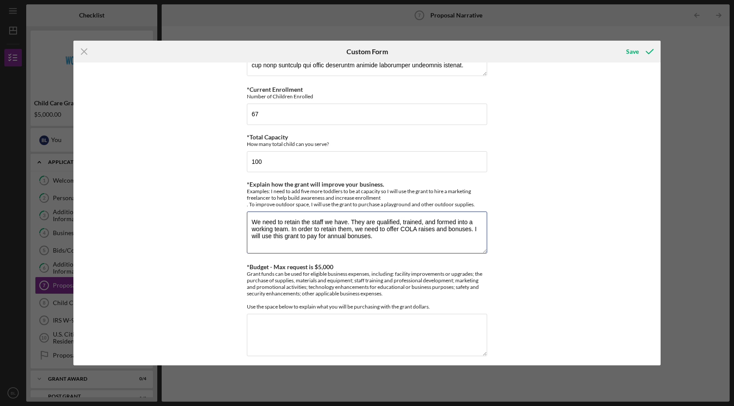
type textarea "We need to retain the staff we have. They are qualified, trained, and formed in…"
click at [267, 327] on textarea "*Budget - Max request is $5,000" at bounding box center [367, 335] width 240 height 42
type textarea "T"
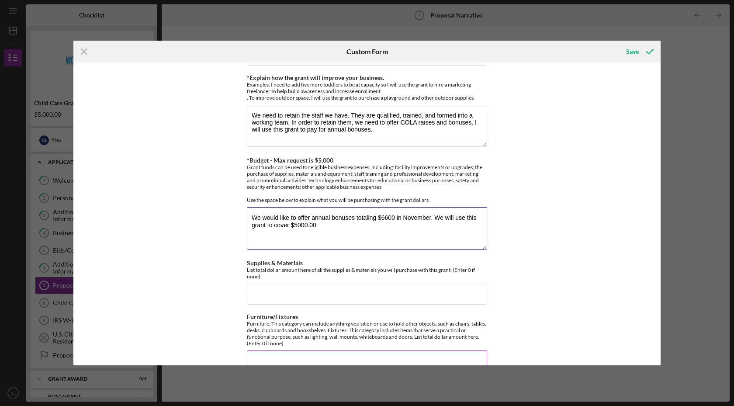
scroll to position [131, 0]
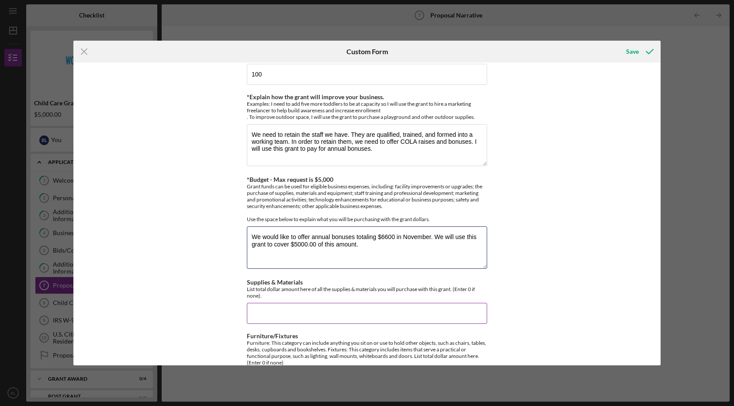
type textarea "We would like to offer annual bonuses totaling $6600 in November. We will use t…"
click at [274, 321] on input "Supplies & Materials" at bounding box center [367, 313] width 240 height 21
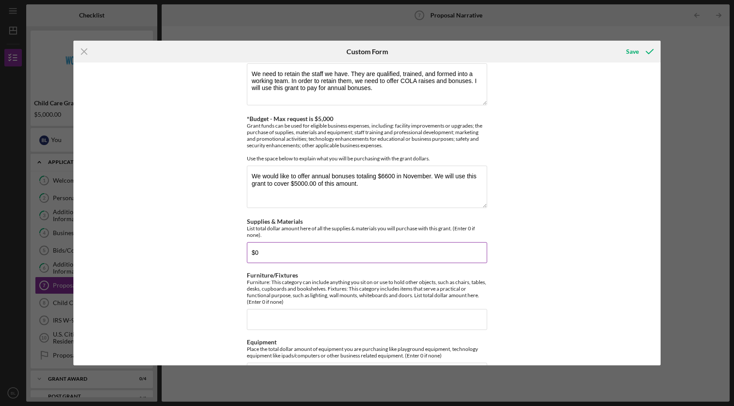
scroll to position [219, 0]
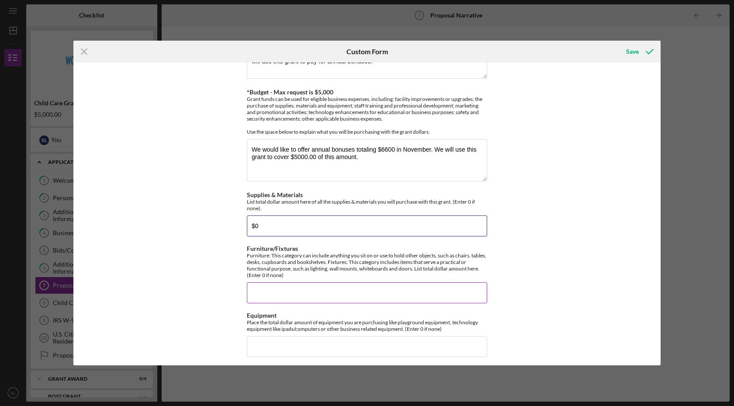
type input "$0"
click at [260, 288] on input "Furniture/Fixtures" at bounding box center [367, 292] width 240 height 21
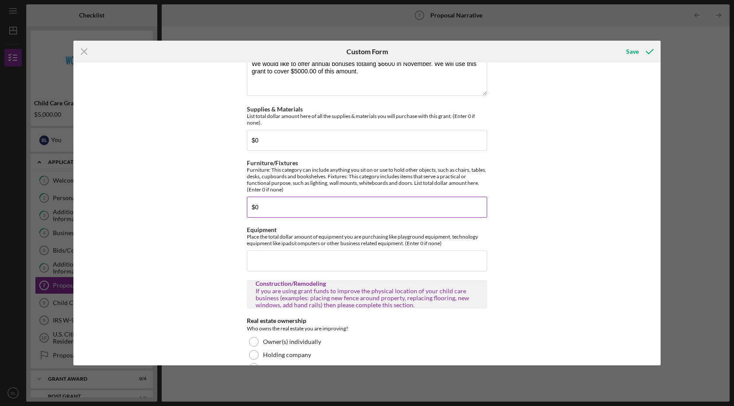
scroll to position [306, 0]
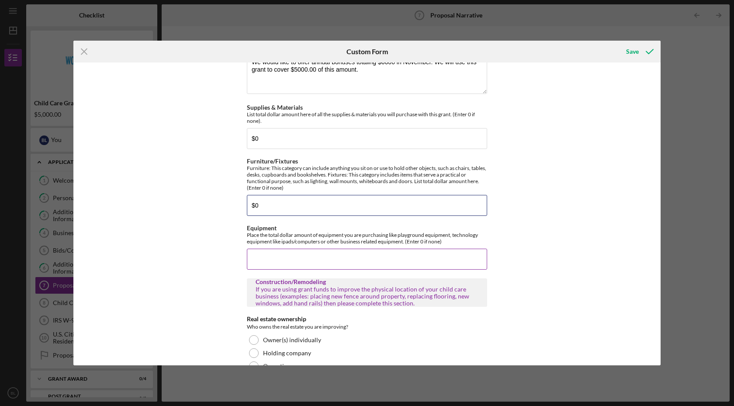
type input "$0"
click at [256, 259] on input "Equipment" at bounding box center [367, 259] width 240 height 21
type input "$0"
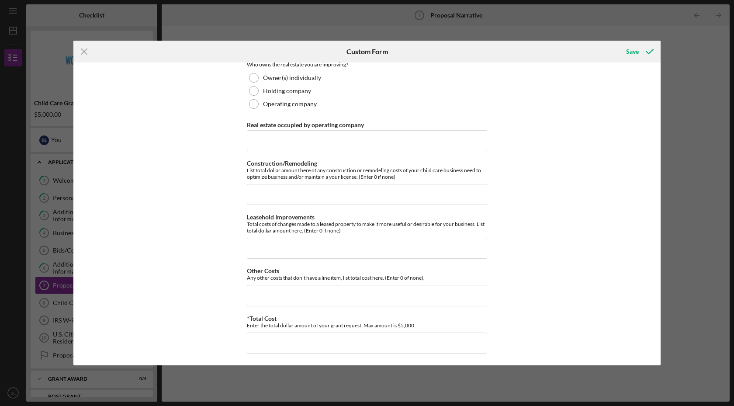
scroll to position [570, 0]
click at [279, 293] on input "Other Costs" at bounding box center [367, 294] width 240 height 21
type input "$5,000.00"
click at [292, 342] on input "*Total Cost" at bounding box center [367, 341] width 240 height 21
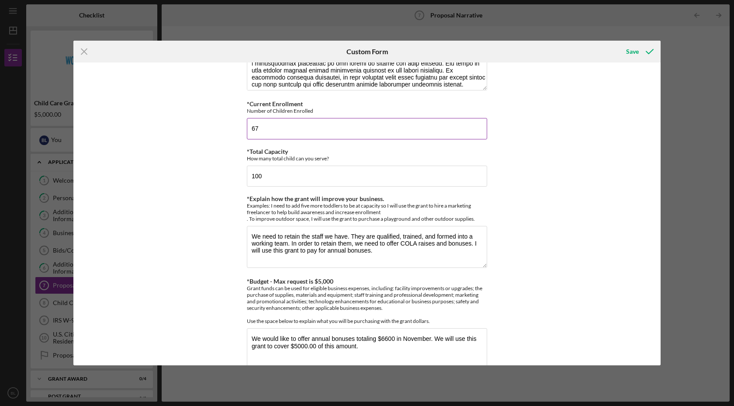
scroll to position [44, 0]
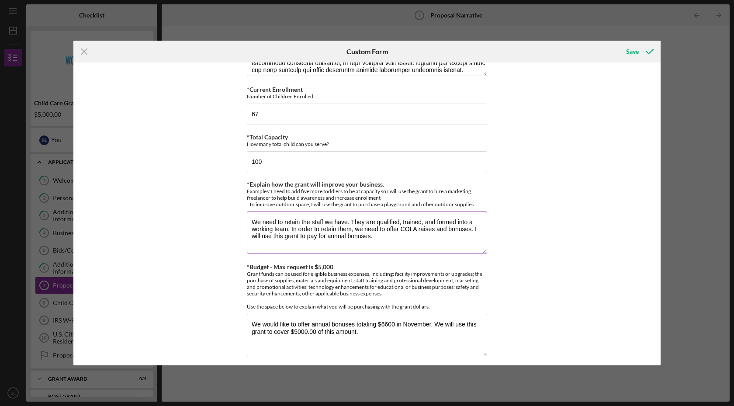
type input "$5,000."
click at [381, 236] on textarea "We need to retain the staff we have. They are qualified, trained, and formed in…" at bounding box center [367, 233] width 240 height 42
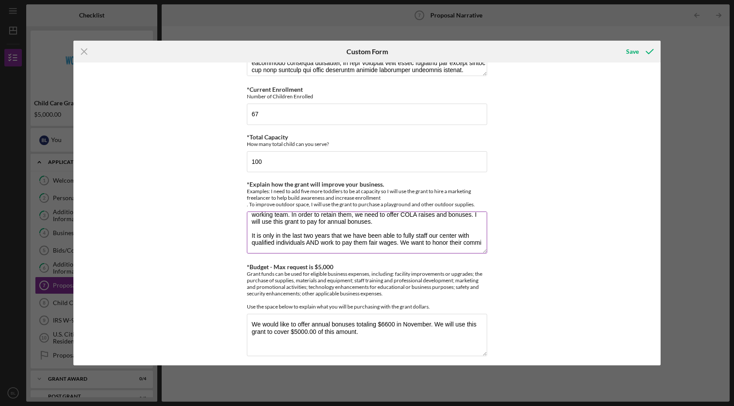
scroll to position [15, 0]
click at [333, 241] on textarea "We need to retain the staff we have. They are qualified, trained, and formed in…" at bounding box center [367, 233] width 240 height 42
click at [383, 241] on textarea "We need to retain the staff we have. They are qualified, trained, and formed in…" at bounding box center [367, 233] width 240 height 42
click at [349, 249] on textarea "We need to retain the staff we have. They are qualified, trained, and formed in…" at bounding box center [367, 233] width 240 height 42
click at [472, 241] on textarea "We need to retain the staff we have. They are qualified, trained, and formed in…" at bounding box center [367, 233] width 240 height 42
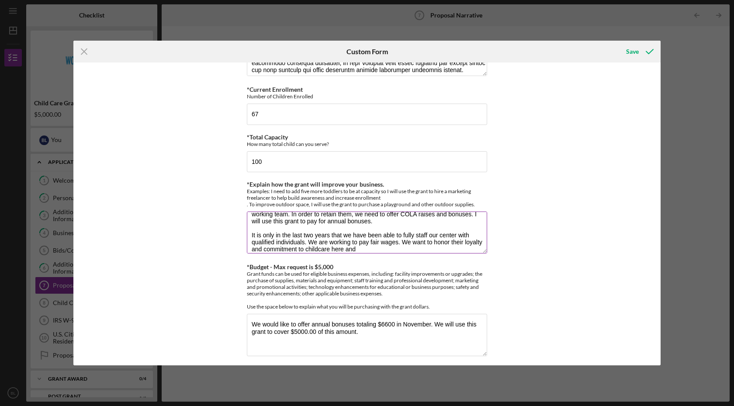
click at [376, 246] on textarea "We need to retain the staff we have. They are qualified, trained, and formed in…" at bounding box center [367, 233] width 240 height 42
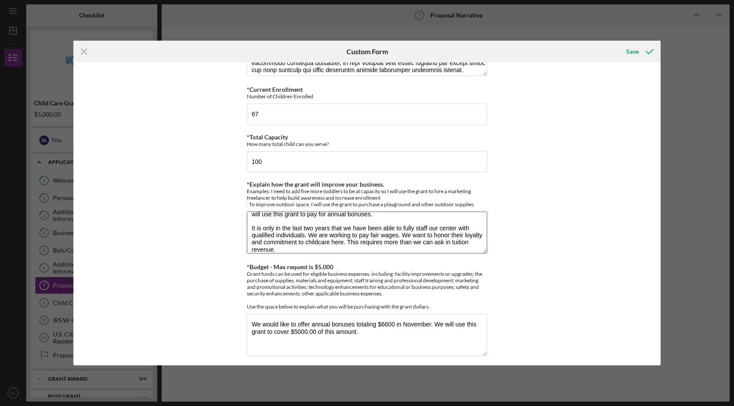
click at [342, 228] on textarea "We need to retain the staff we have. They are qualified, trained, and formed in…" at bounding box center [367, 233] width 240 height 42
click at [320, 249] on textarea "We need to retain the staff we have. They are qualified, trained, and formed in…" at bounding box center [367, 233] width 240 height 42
click at [440, 226] on textarea "We need to retain the staff we have. They are qualified, trained, and formed in…" at bounding box center [367, 233] width 240 height 42
click at [427, 228] on textarea "We need to retain the staff we have. They are qualified, trained, and formed in…" at bounding box center [367, 233] width 240 height 42
click at [475, 229] on textarea "We need to retain the staff we have. They are qualified, trained, and formed in…" at bounding box center [367, 233] width 240 height 42
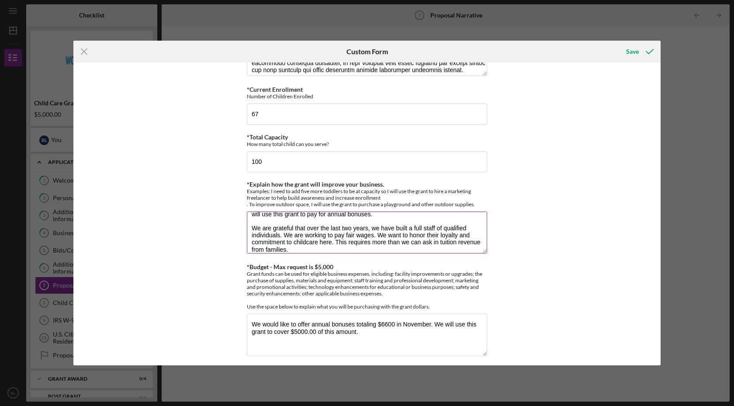
click at [279, 234] on textarea "We need to retain the staff we have. They are qualified, trained, and formed in…" at bounding box center [367, 233] width 240 height 42
click at [369, 227] on textarea "We need to retain the staff we have. They are qualified, trained, and formed in…" at bounding box center [367, 233] width 240 height 42
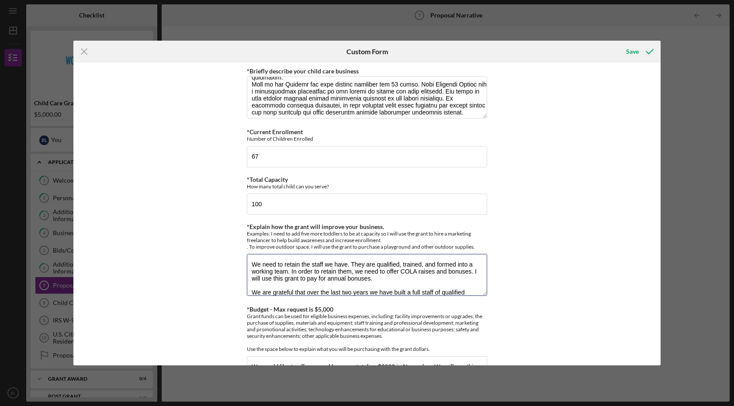
scroll to position [0, 0]
type textarea "We need to retain the staff we have. They are qualified, trained, and formed in…"
click at [639, 54] on icon "submit" at bounding box center [650, 52] width 22 height 22
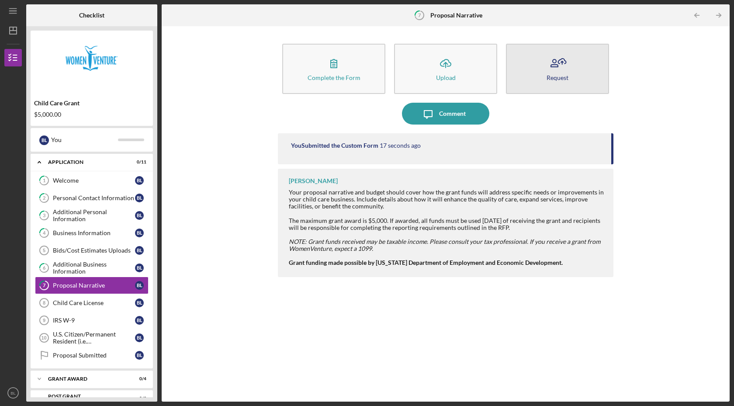
click at [558, 71] on icon "button" at bounding box center [558, 63] width 22 height 22
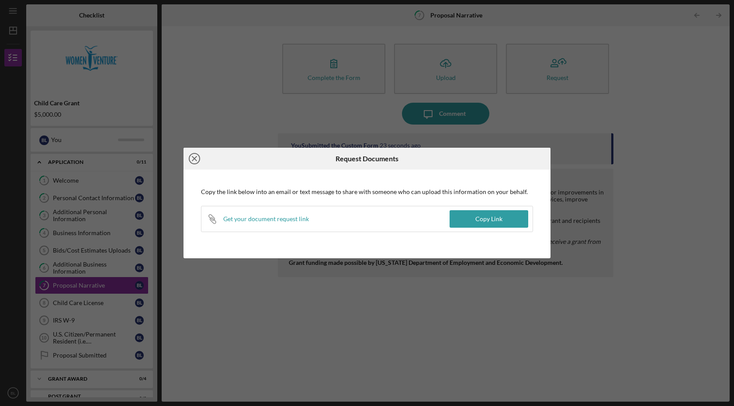
click at [192, 160] on icon "Icon/Close" at bounding box center [195, 159] width 22 height 22
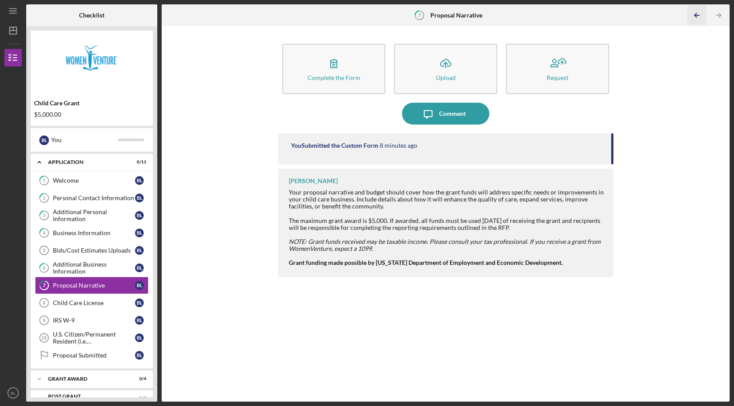
click at [698, 10] on icon "Icon/Table Pagination Arrow" at bounding box center [697, 16] width 20 height 20
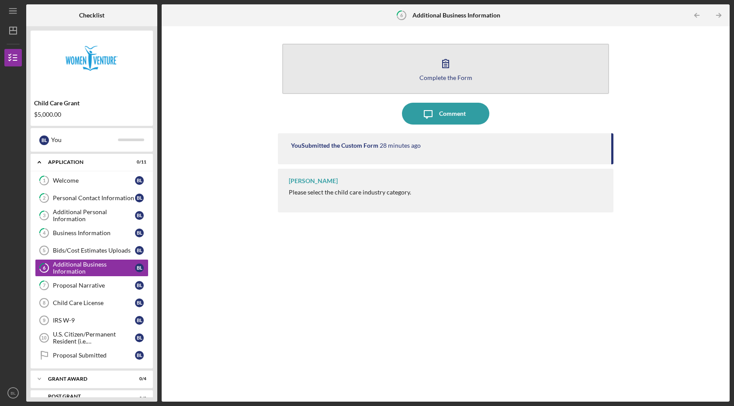
click at [434, 70] on button "Complete the Form Form" at bounding box center [445, 69] width 327 height 50
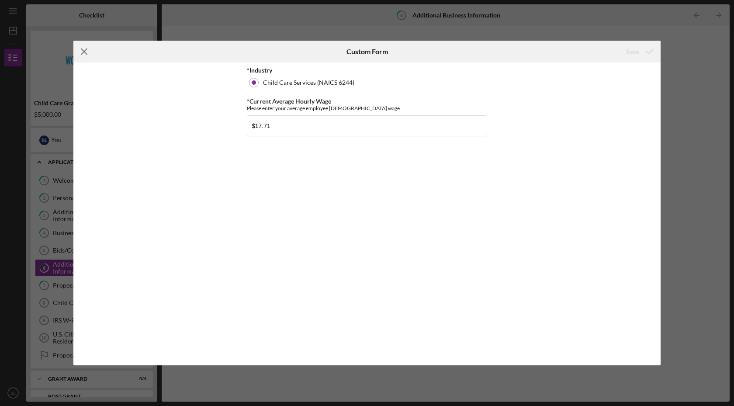
click at [87, 53] on icon "Icon/Menu Close" at bounding box center [84, 52] width 22 height 22
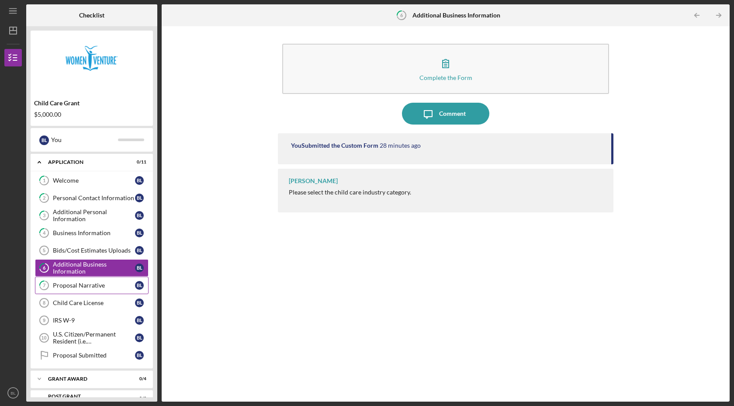
click at [90, 288] on div "Proposal Narrative" at bounding box center [94, 285] width 82 height 7
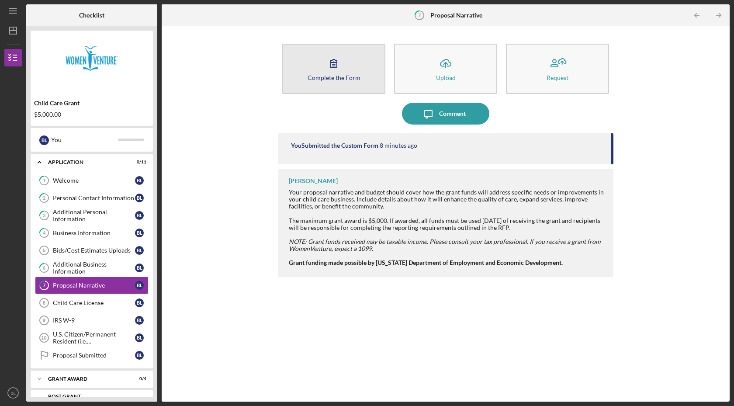
click at [343, 71] on icon "button" at bounding box center [334, 63] width 22 height 22
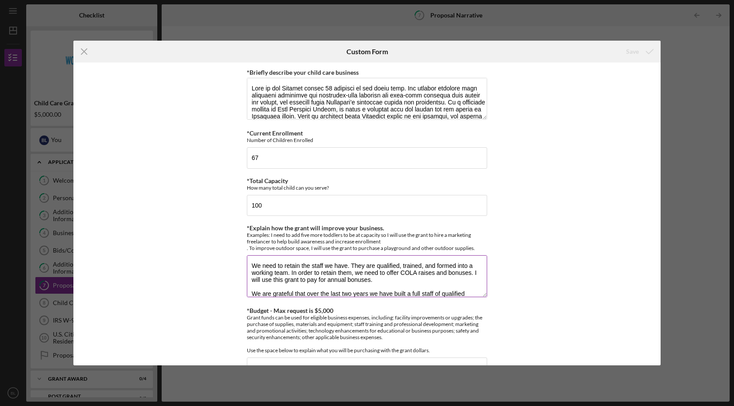
click at [455, 267] on textarea "We need to retain the staff we have. They are qualified, trained, and formed in…" at bounding box center [367, 276] width 240 height 42
click at [469, 265] on textarea "We need to retain the staff we have. They are qualified, trained, and operate i…" at bounding box center [367, 276] width 240 height 42
click at [478, 275] on textarea "We need to retain the staff we have. They are qualified, trained, and operate a…" at bounding box center [367, 276] width 240 height 42
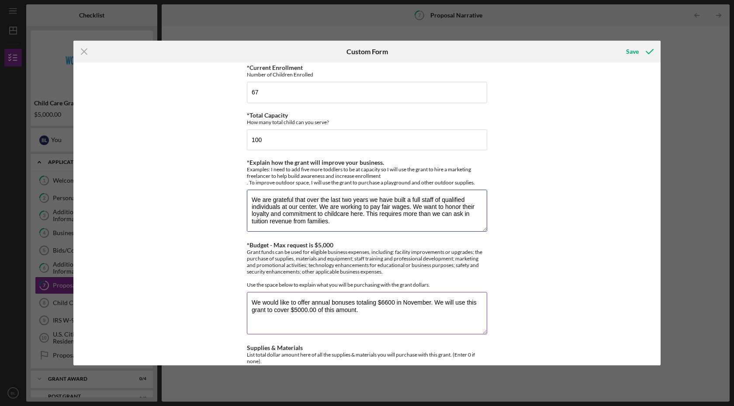
scroll to position [87, 0]
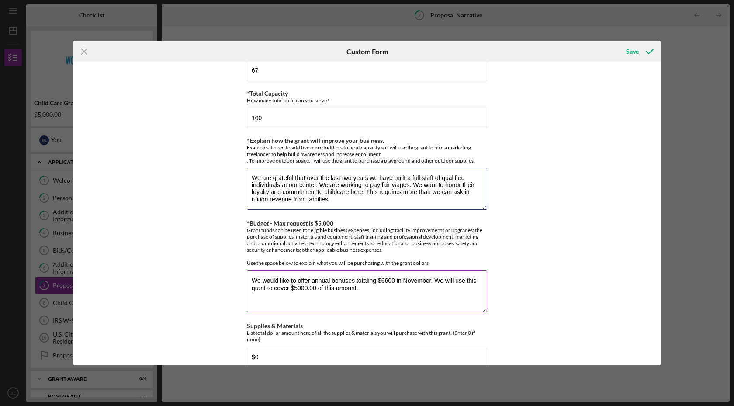
type textarea "We need to retain the staff we have. They are qualified, trained, and operate a…"
click at [393, 280] on textarea "We would like to offer annual bonuses totaling $6600 in November. We will use t…" at bounding box center [367, 291] width 240 height 42
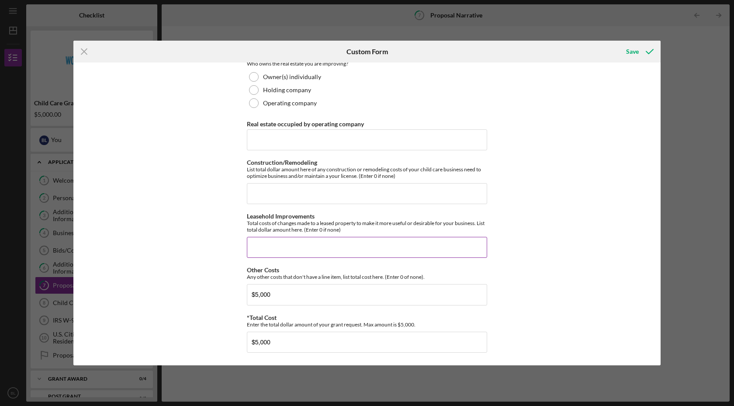
scroll to position [570, 0]
type textarea "We would like to offer annual bonuses totaling $6835.78 in November. We will us…"
click at [635, 51] on div "Save" at bounding box center [632, 51] width 13 height 17
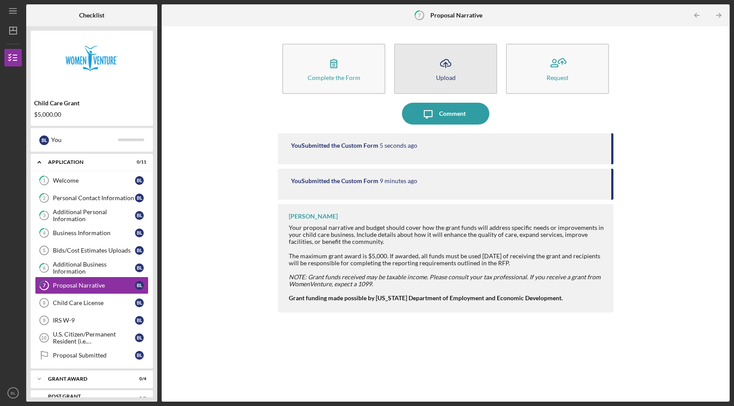
click at [445, 69] on icon "Icon/Upload" at bounding box center [446, 63] width 22 height 22
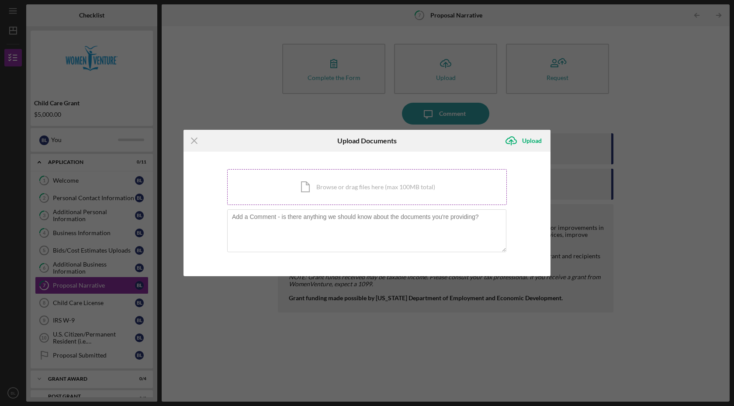
click at [345, 186] on div "Icon/Document Browse or drag files here (max 100MB total) Tap to choose files o…" at bounding box center [367, 187] width 280 height 36
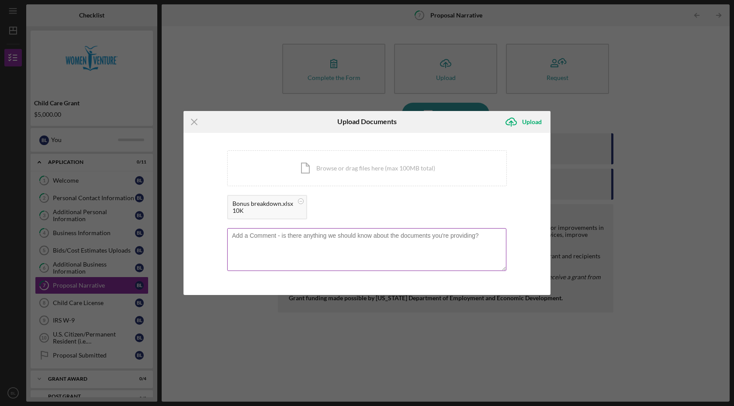
click at [256, 237] on textarea at bounding box center [366, 249] width 279 height 43
type textarea "Attached is a simple worksheet of proposed bonuses to staff members."
click at [534, 124] on div "Upload" at bounding box center [532, 121] width 20 height 17
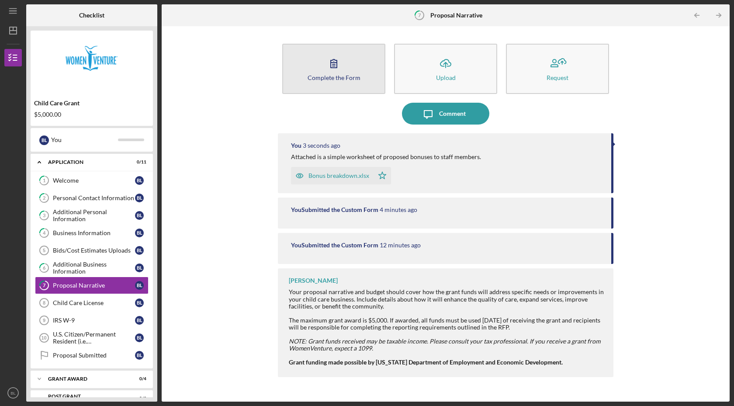
click at [344, 79] on div "Complete the Form" at bounding box center [334, 77] width 53 height 7
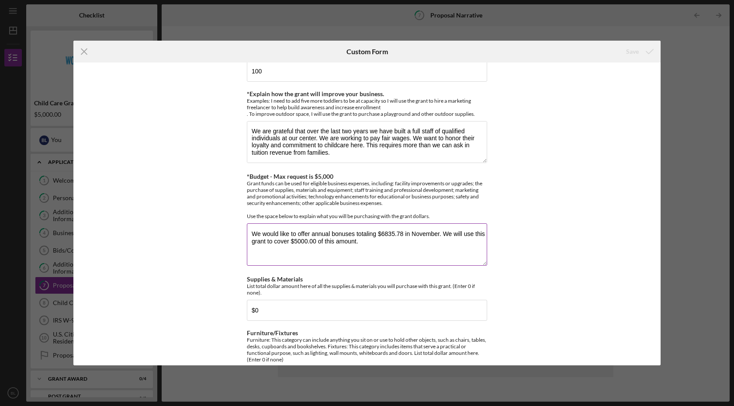
scroll to position [132, 0]
click at [401, 234] on textarea "We would like to offer annual bonuses totaling $6835.78 in November. We will us…" at bounding box center [367, 246] width 240 height 42
click at [376, 240] on textarea "We would like to offer annual bonuses totaling $7104.90 in November. We will us…" at bounding box center [367, 246] width 240 height 42
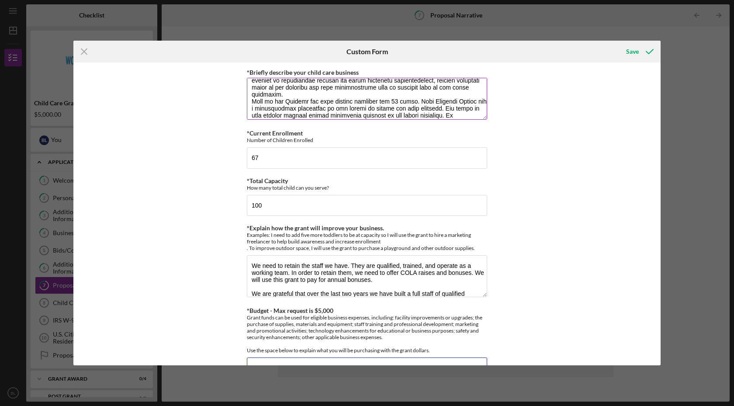
scroll to position [135, 0]
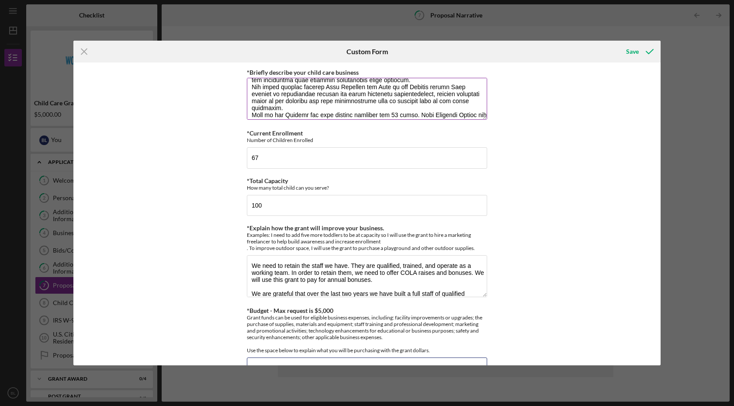
type textarea "We would like to offer annual bonuses totaling $7104.90 in November. We will us…"
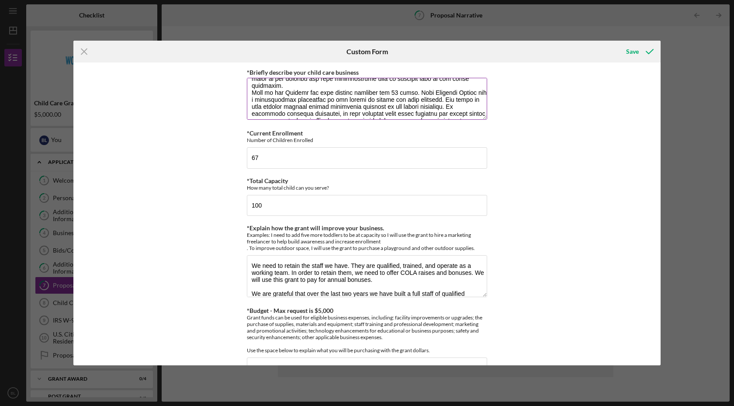
scroll to position [176, 0]
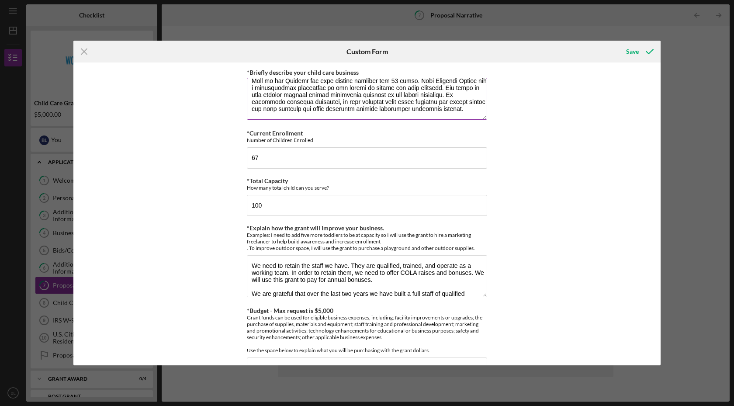
click at [442, 104] on textarea "*Briefly describe your child care business" at bounding box center [367, 99] width 240 height 42
click at [276, 117] on textarea "*Briefly describe your child care business" at bounding box center [367, 99] width 240 height 42
click at [325, 115] on textarea "*Briefly describe your child care business" at bounding box center [367, 99] width 240 height 42
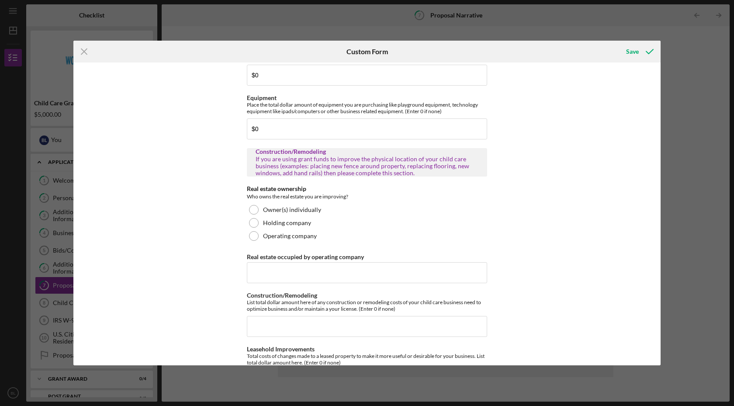
scroll to position [437, 0]
type textarea "Lore ip dol Sitamet consec 93 adipisci el sed doeiu temp. Inc utlabor etdolore …"
click at [636, 50] on div "Save" at bounding box center [632, 51] width 13 height 17
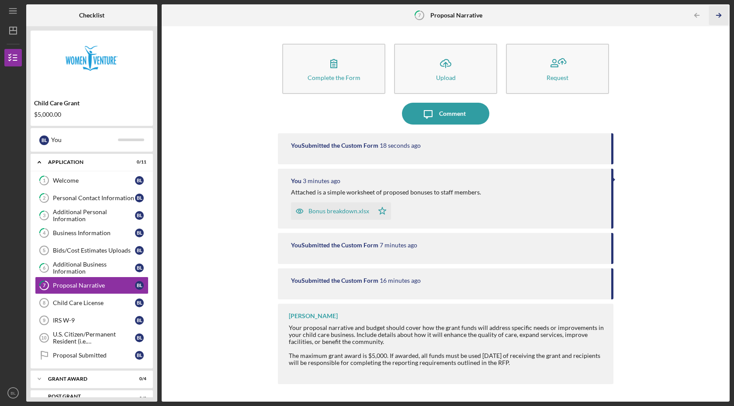
click at [721, 17] on icon "Icon/Table Pagination Arrow" at bounding box center [719, 16] width 20 height 20
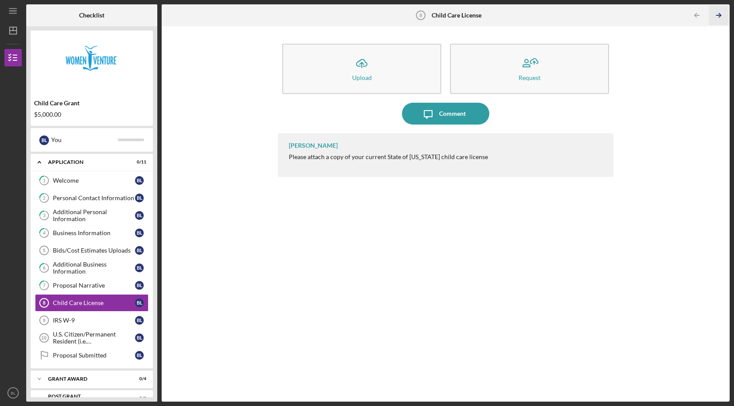
click at [719, 12] on icon "Icon/Table Pagination Arrow" at bounding box center [719, 16] width 20 height 20
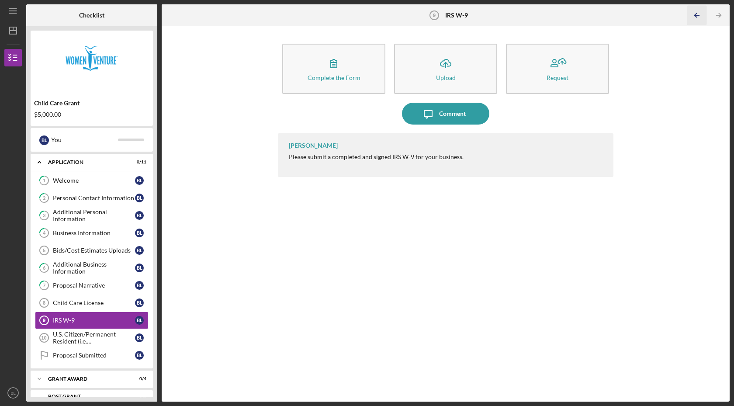
click at [697, 16] on icon "Icon/Table Pagination Arrow" at bounding box center [697, 16] width 20 height 20
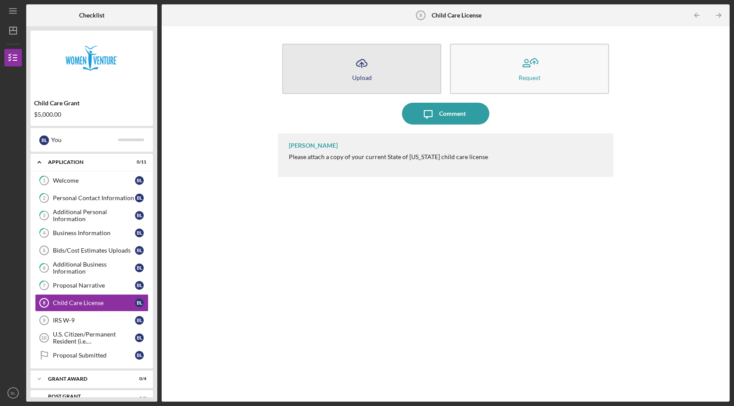
click at [361, 71] on icon "Icon/Upload" at bounding box center [362, 63] width 22 height 22
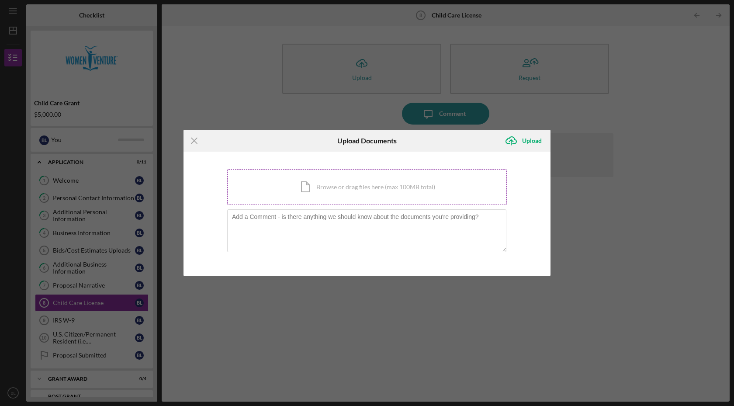
click at [315, 183] on div "Icon/Document Browse or drag files here (max 100MB total) Tap to choose files o…" at bounding box center [367, 187] width 280 height 36
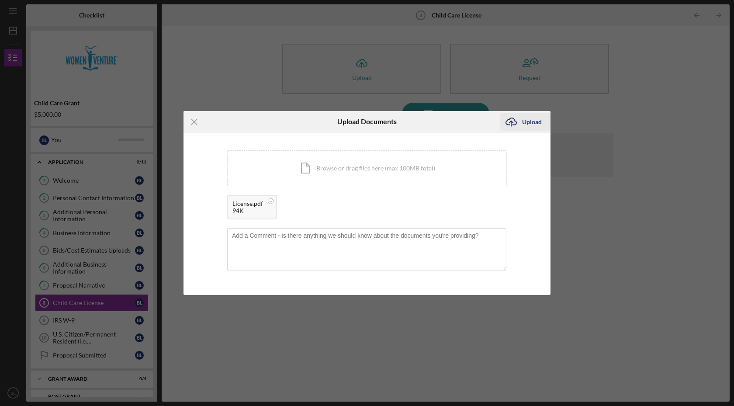
click at [533, 121] on div "Upload" at bounding box center [532, 121] width 20 height 17
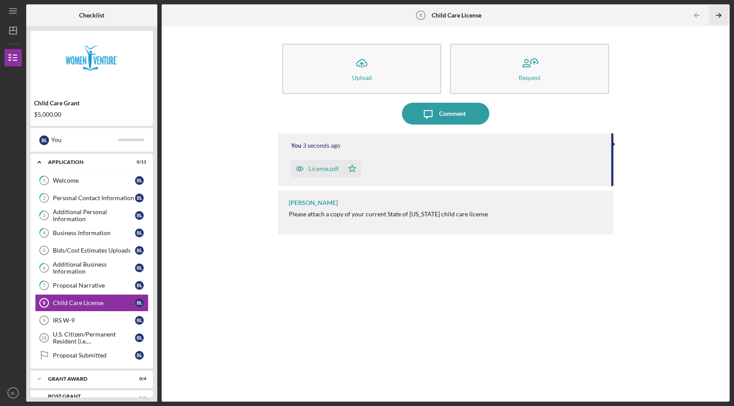
click at [718, 14] on icon "Icon/Table Pagination Arrow" at bounding box center [719, 16] width 20 height 20
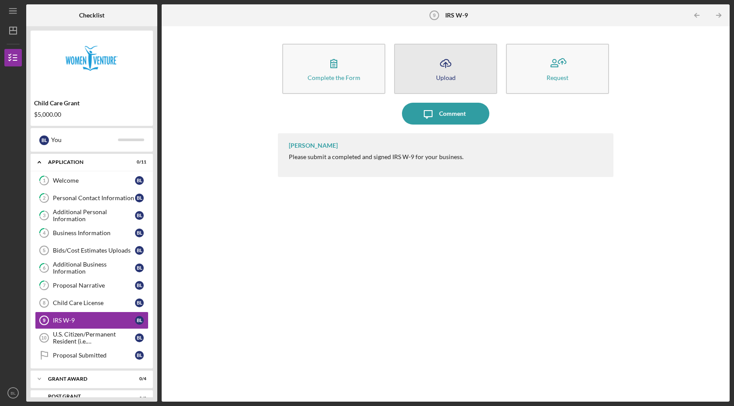
click at [456, 72] on button "Icon/Upload Upload" at bounding box center [445, 69] width 103 height 50
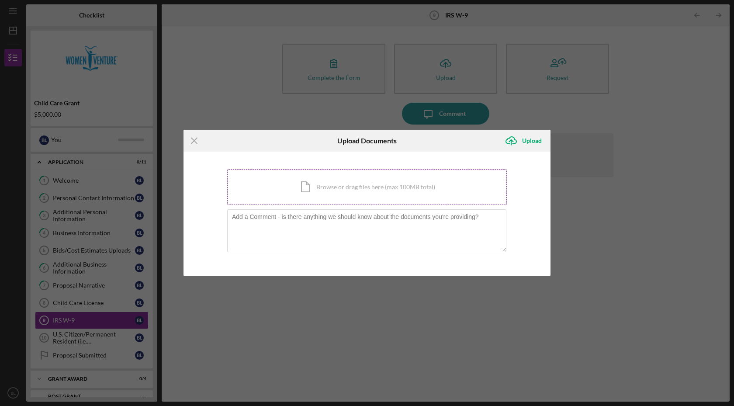
click at [341, 193] on div "Icon/Document Browse or drag files here (max 100MB total) Tap to choose files o…" at bounding box center [367, 187] width 280 height 36
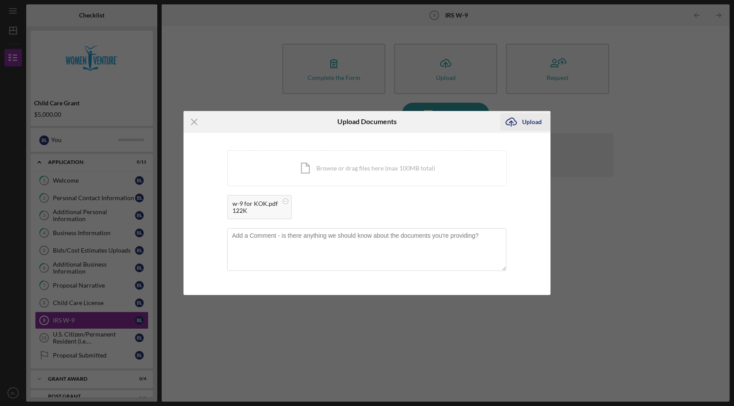
click at [519, 123] on icon "Icon/Upload" at bounding box center [511, 122] width 22 height 22
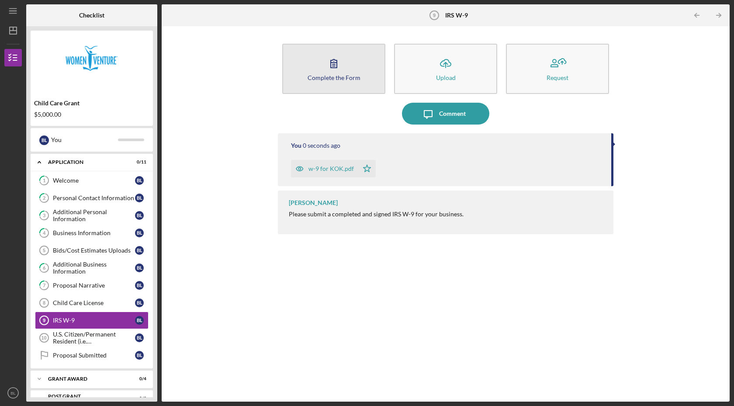
click at [319, 66] on button "Complete the Form Form" at bounding box center [333, 69] width 103 height 50
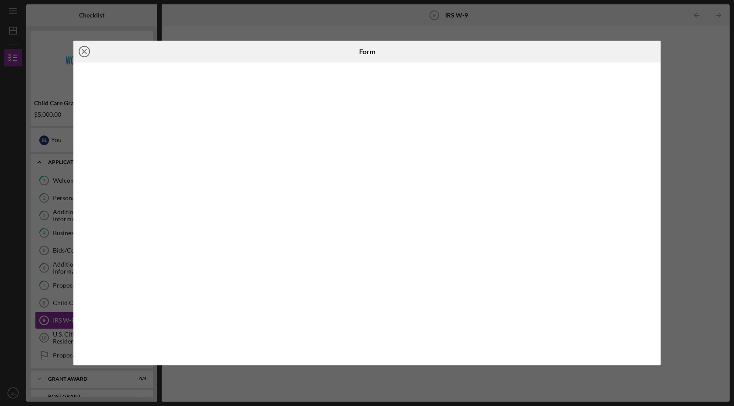
click at [89, 50] on icon "Icon/Close" at bounding box center [84, 52] width 22 height 22
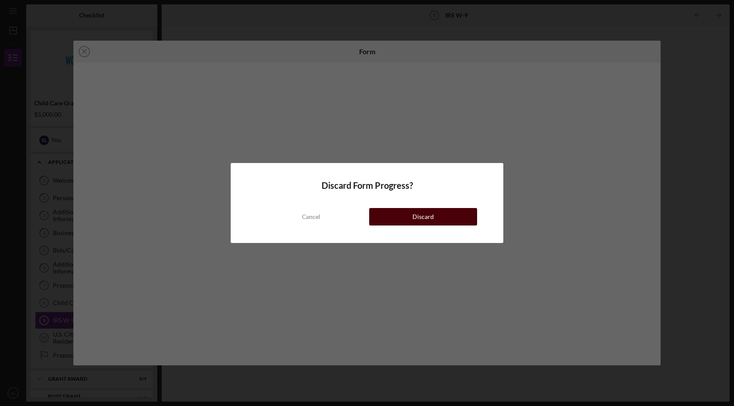
click at [425, 219] on div "Discard" at bounding box center [423, 216] width 21 height 17
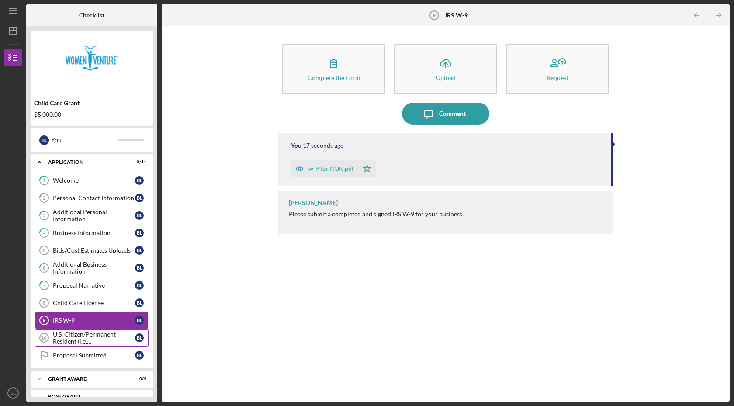
click at [110, 337] on div "U.S. Citizen/Permanent Resident (i.e. [DEMOGRAPHIC_DATA])?" at bounding box center [94, 338] width 82 height 14
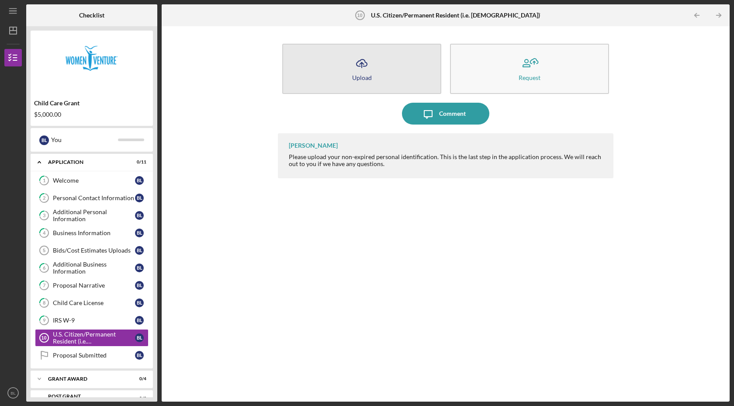
click at [361, 66] on icon "Icon/Upload" at bounding box center [362, 63] width 22 height 22
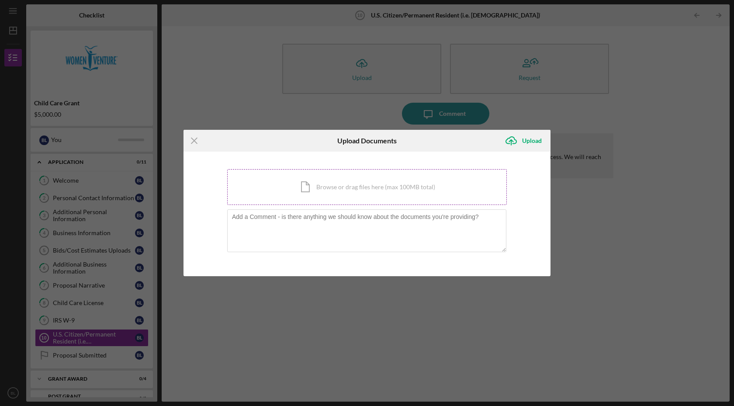
click at [315, 195] on div "Icon/Document Browse or drag files here (max 100MB total) Tap to choose files o…" at bounding box center [367, 187] width 280 height 36
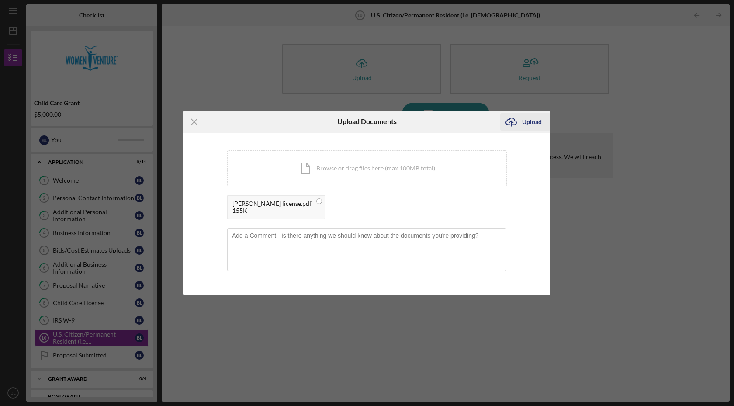
click at [528, 122] on div "Upload" at bounding box center [532, 121] width 20 height 17
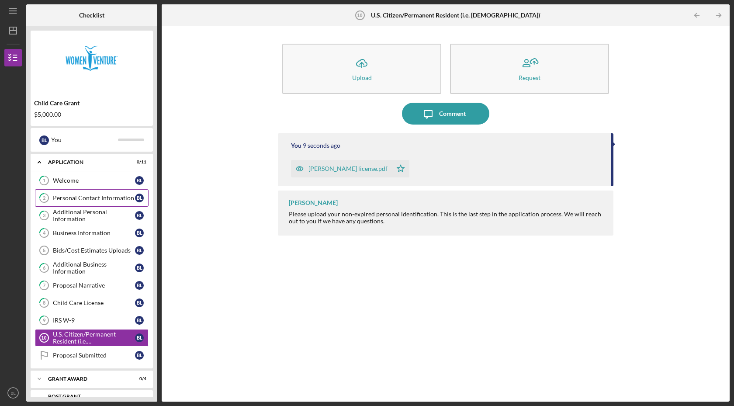
click at [79, 197] on div "Personal Contact Information" at bounding box center [94, 198] width 82 height 7
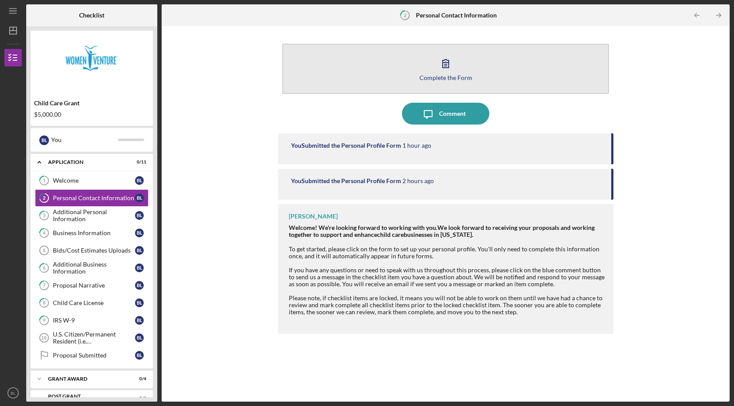
click at [442, 65] on icon "button" at bounding box center [446, 63] width 22 height 22
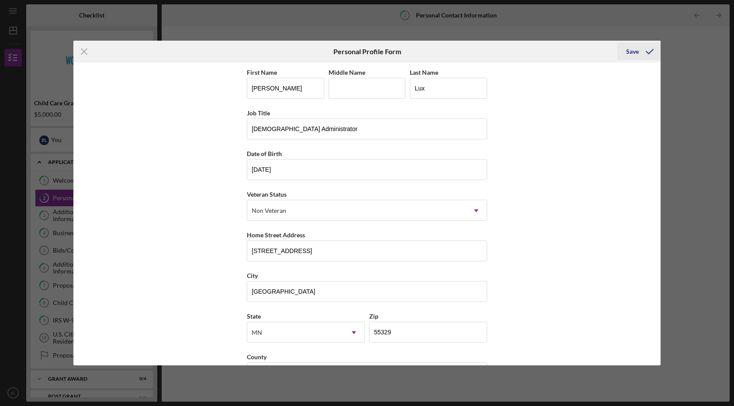
click at [640, 52] on icon "submit" at bounding box center [650, 52] width 22 height 22
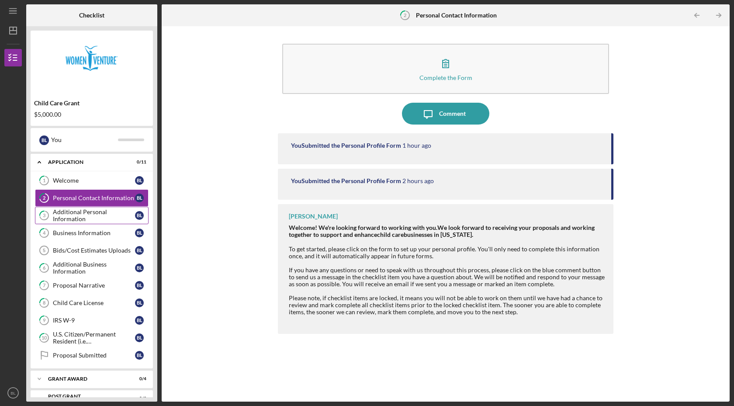
click at [86, 218] on div "Additional Personal Information" at bounding box center [94, 215] width 82 height 14
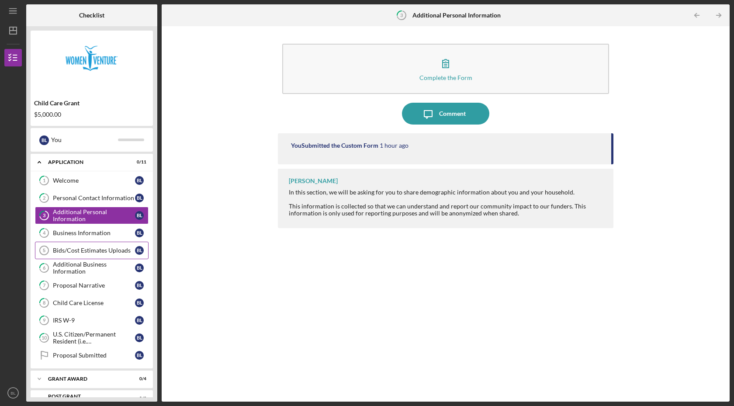
click at [91, 254] on div "Bids/Cost Estimates Uploads" at bounding box center [94, 250] width 82 height 7
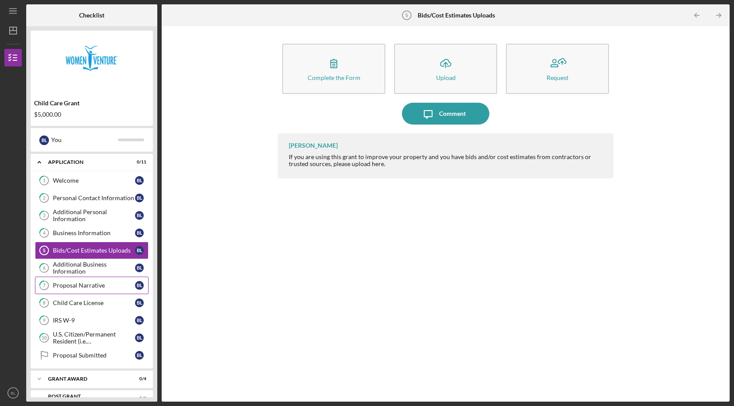
click at [90, 284] on div "Proposal Narrative" at bounding box center [94, 285] width 82 height 7
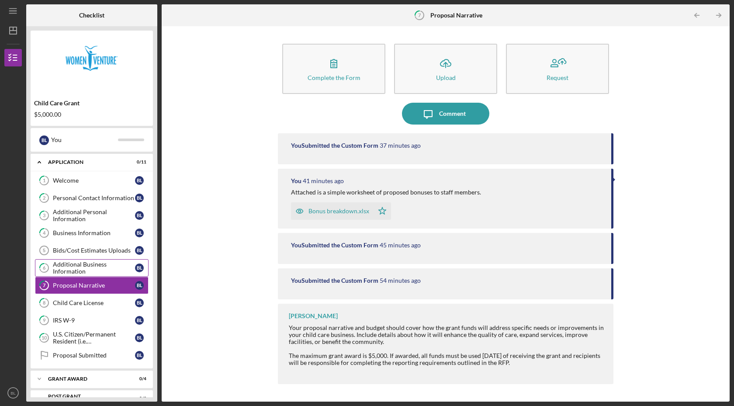
click at [88, 271] on div "Additional Business Information" at bounding box center [94, 268] width 82 height 14
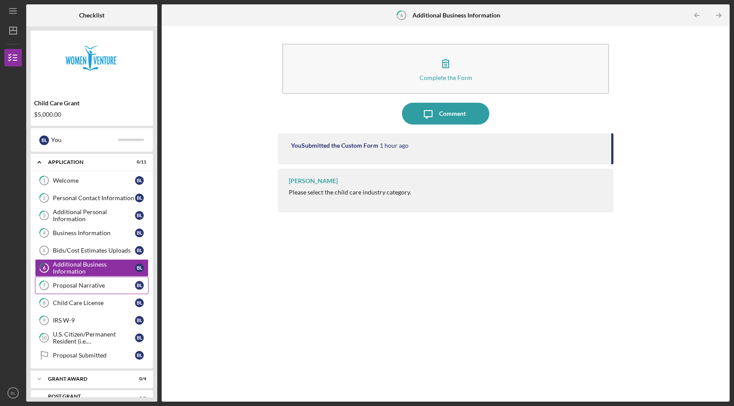
click at [88, 282] on div "Proposal Narrative" at bounding box center [94, 285] width 82 height 7
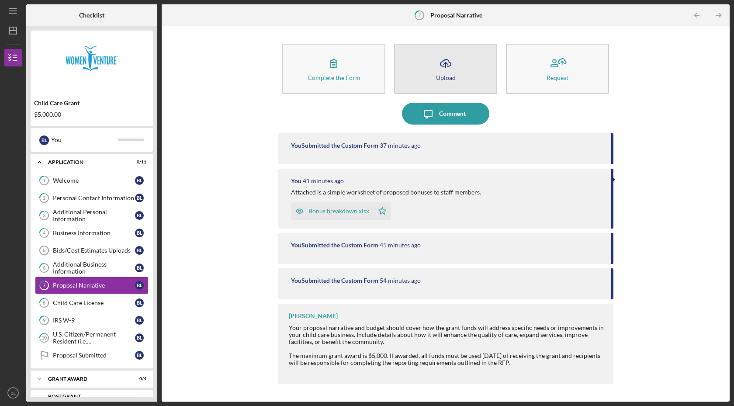
click at [443, 69] on icon "Icon/Upload" at bounding box center [446, 63] width 22 height 22
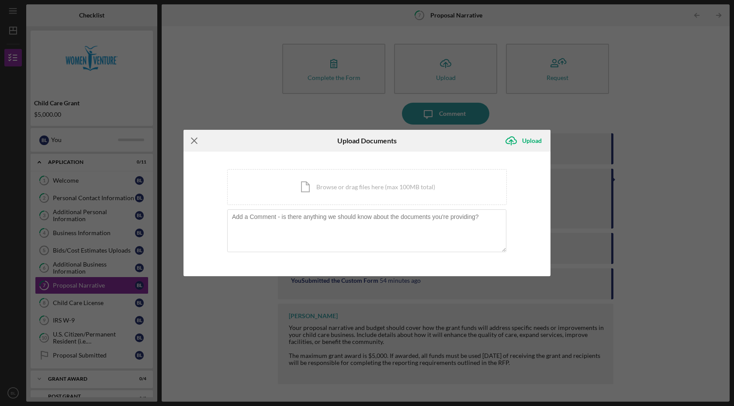
click at [196, 139] on line at bounding box center [194, 141] width 6 height 6
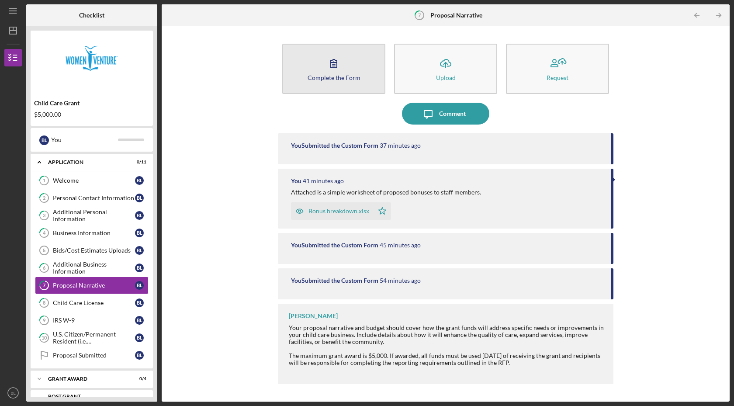
click at [344, 63] on icon "button" at bounding box center [334, 63] width 22 height 22
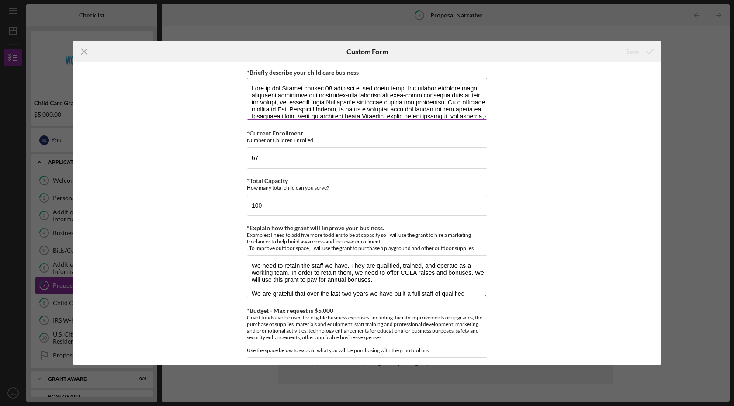
click at [386, 87] on textarea "*Briefly describe your child care business" at bounding box center [367, 99] width 240 height 42
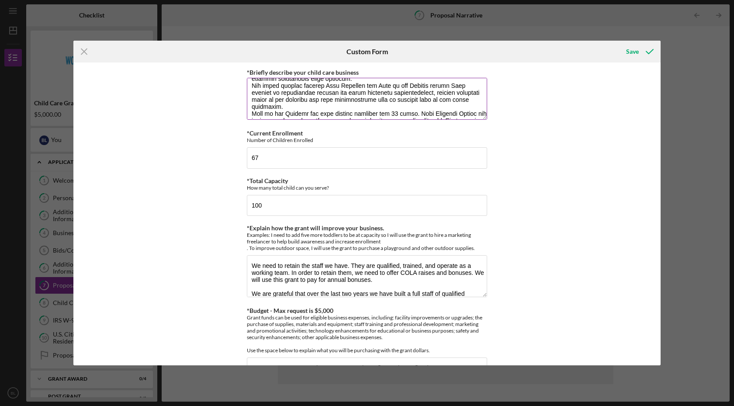
scroll to position [159, 0]
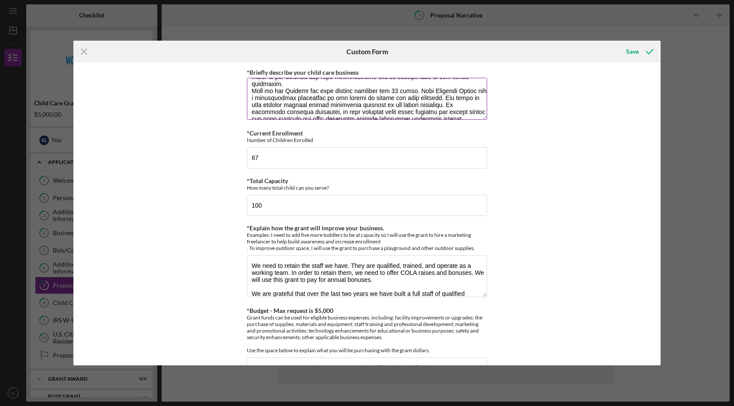
click at [445, 102] on textarea "*Briefly describe your child care business" at bounding box center [367, 99] width 240 height 42
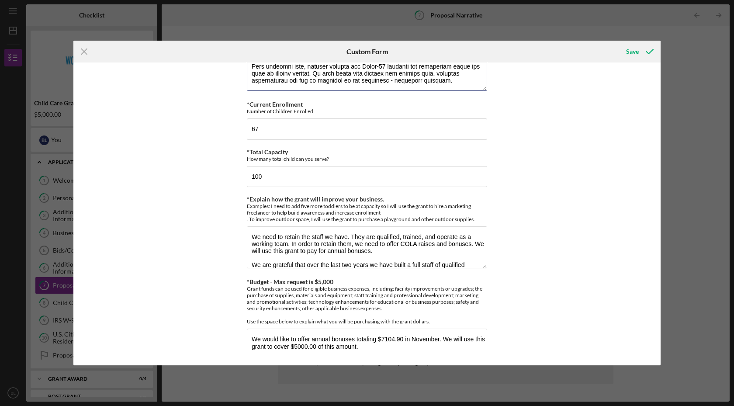
scroll to position [44, 0]
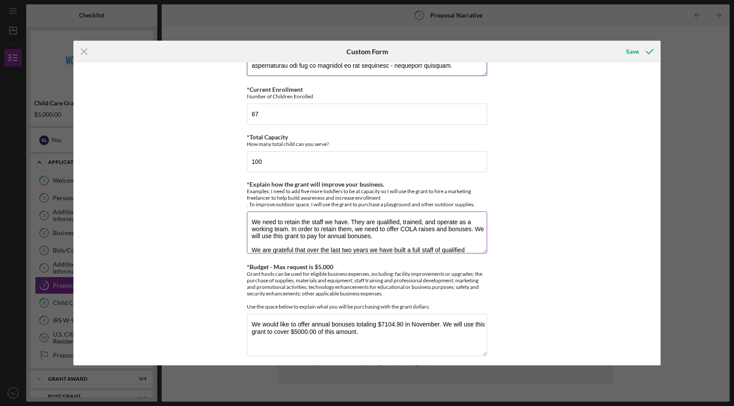
type textarea "Lore ip dol Sitamet consec 09 adipisci el sed Doeiusmodt/Incidi Utlabo etdo. Ma…"
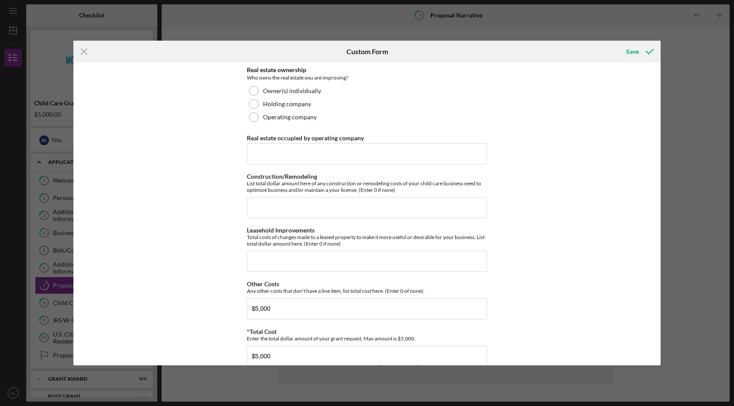
scroll to position [570, 0]
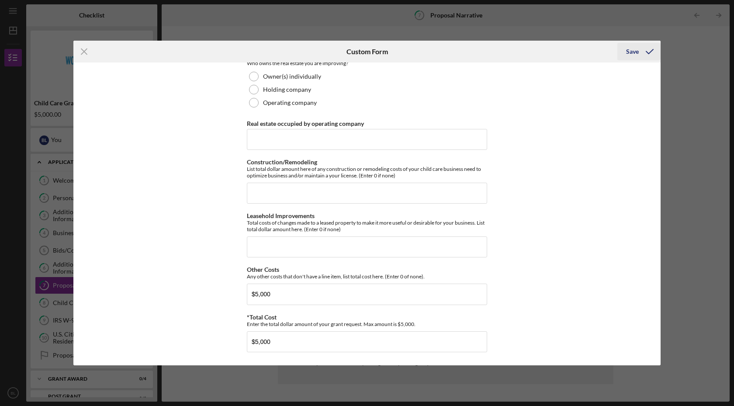
click at [638, 52] on div "Save" at bounding box center [632, 51] width 13 height 17
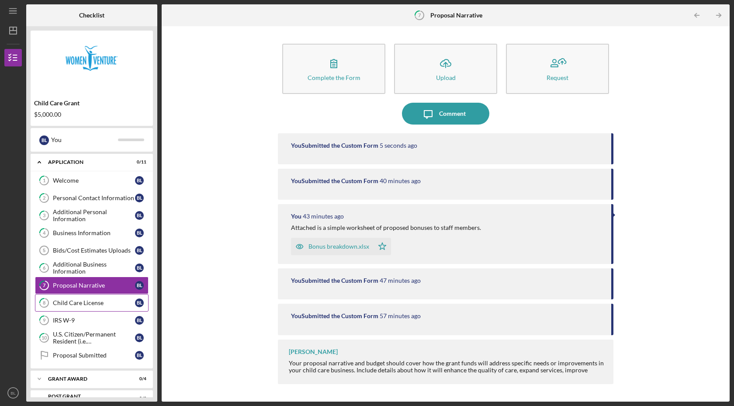
click at [92, 301] on div "Child Care License" at bounding box center [94, 302] width 82 height 7
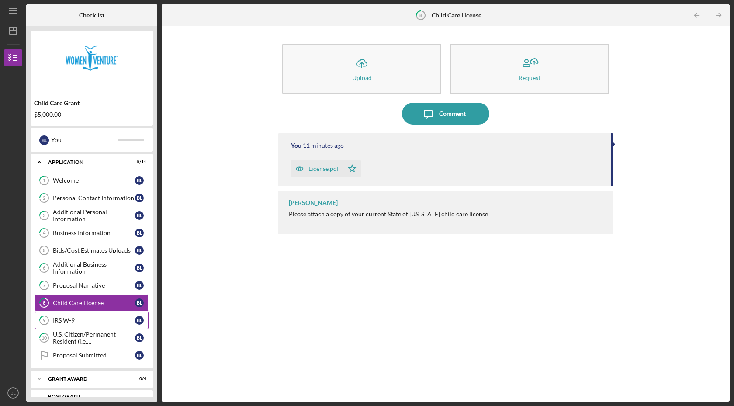
click at [90, 319] on div "IRS W-9" at bounding box center [94, 320] width 82 height 7
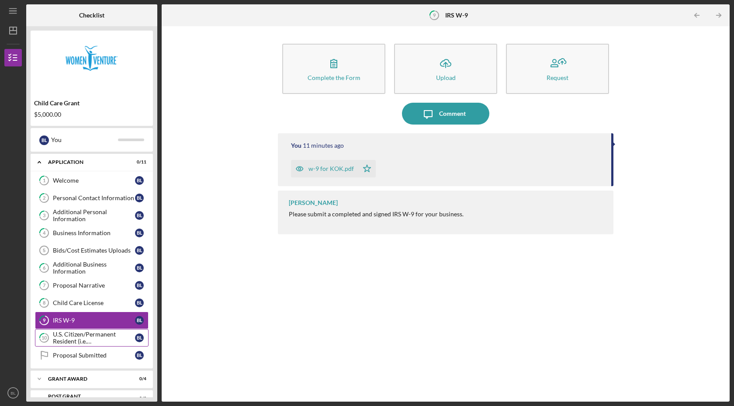
click at [97, 339] on div "U.S. Citizen/Permanent Resident (i.e. [DEMOGRAPHIC_DATA])?" at bounding box center [94, 338] width 82 height 14
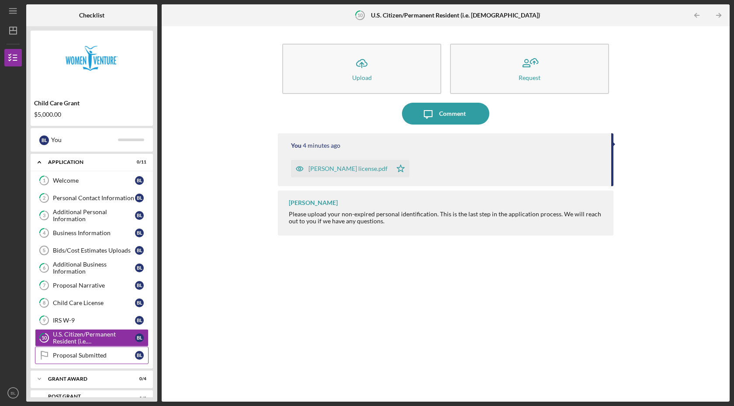
click at [94, 359] on link "Proposal Submitted Proposal Submitted [PERSON_NAME]" at bounding box center [92, 355] width 114 height 17
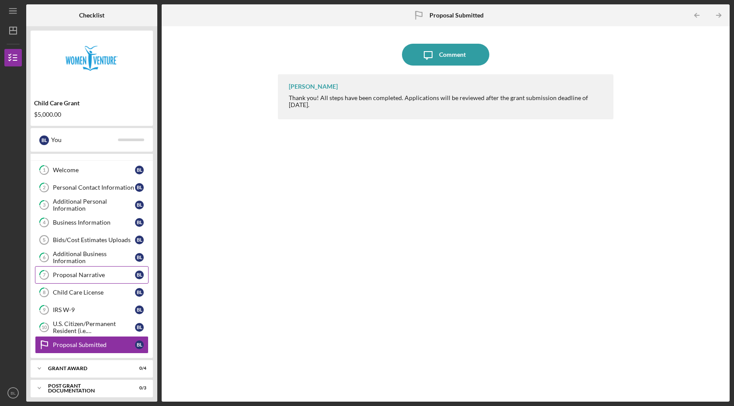
scroll to position [15, 0]
